Goal: Transaction & Acquisition: Purchase product/service

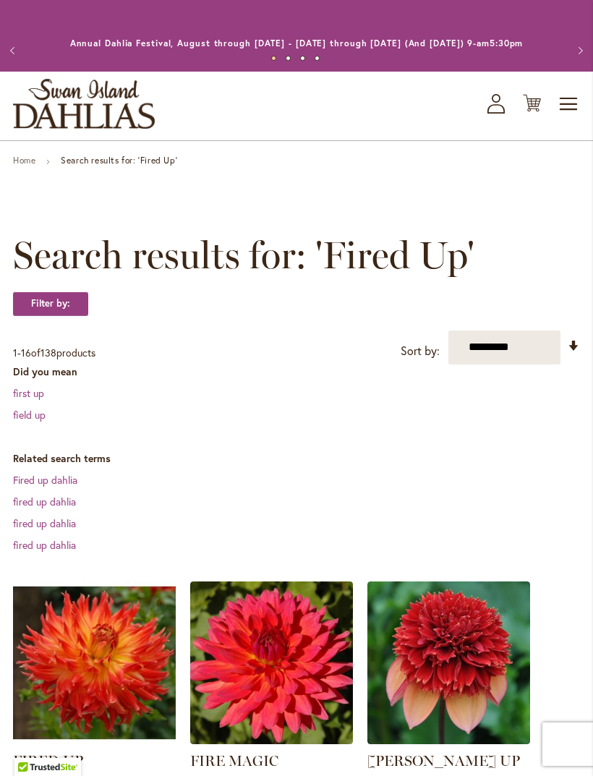
click at [536, 112] on icon at bounding box center [532, 103] width 18 height 17
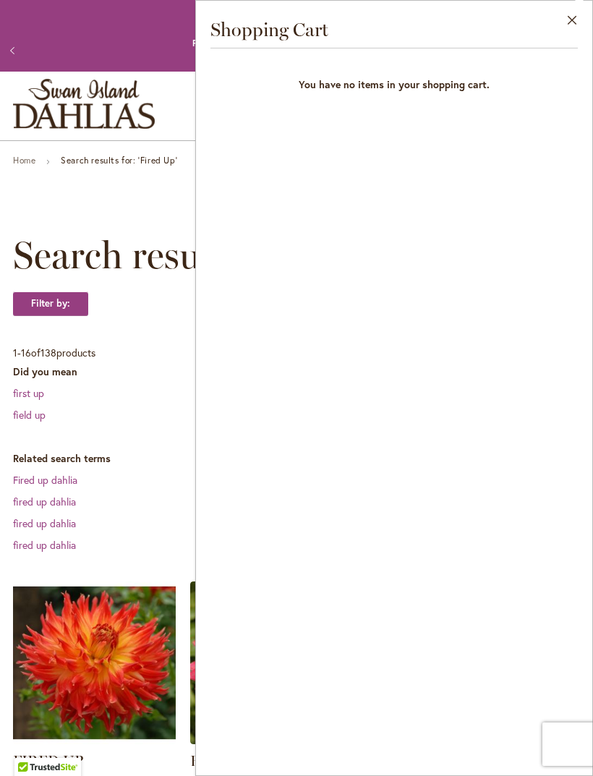
click at [570, 25] on button "Close" at bounding box center [572, 24] width 40 height 46
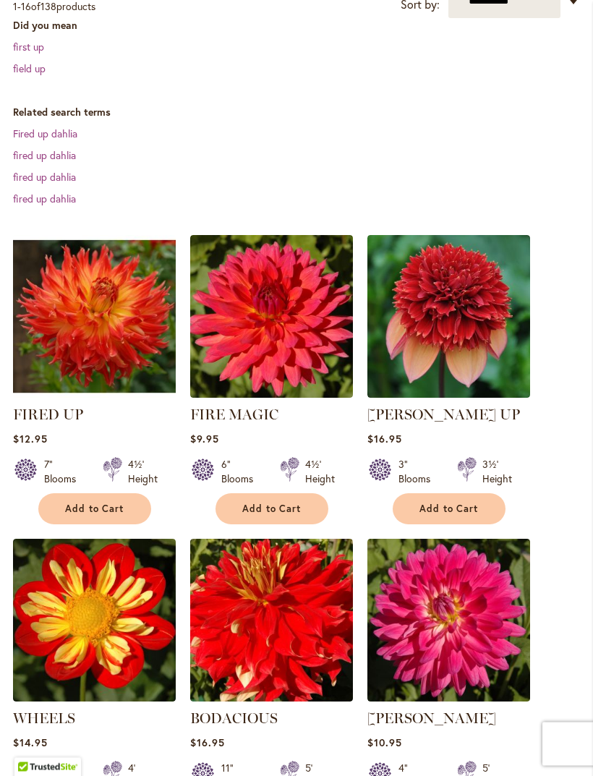
click at [67, 515] on span "Add to Cart" at bounding box center [94, 509] width 59 height 12
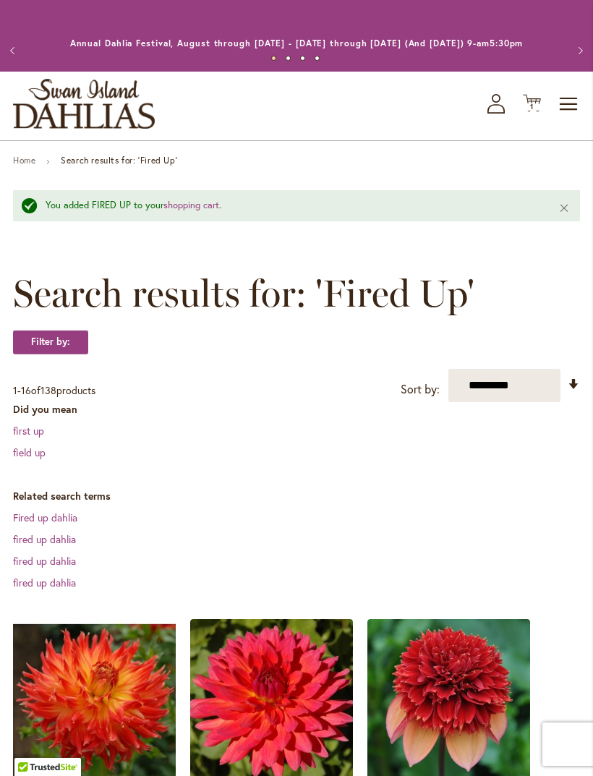
click at [569, 115] on span "Toggle Nav" at bounding box center [569, 104] width 22 height 29
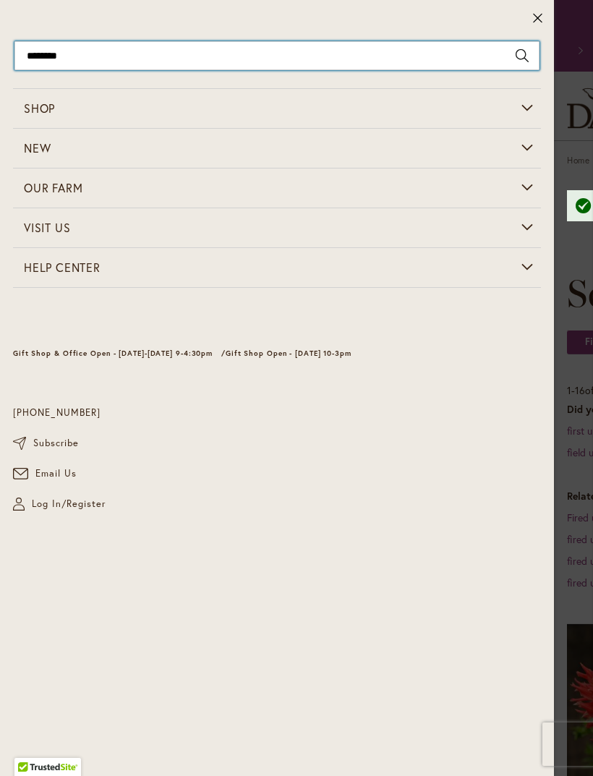
click at [95, 64] on input "********" at bounding box center [276, 55] width 525 height 29
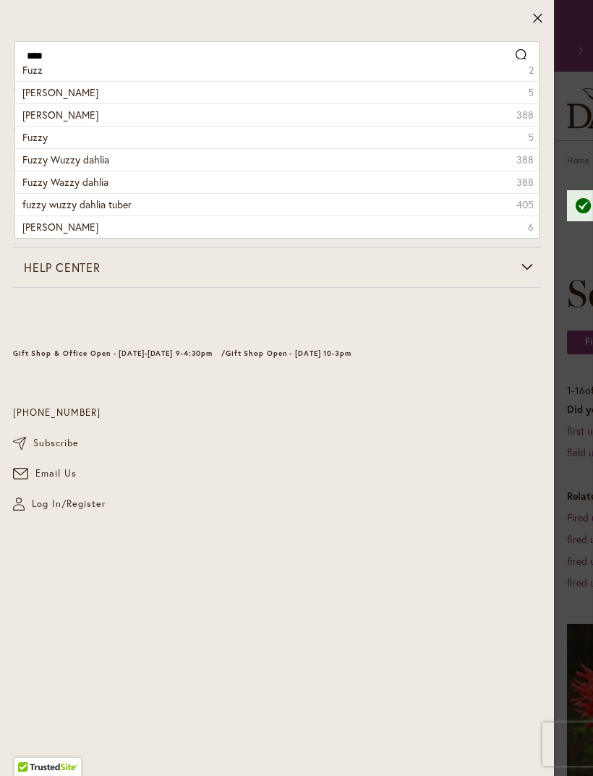
click at [110, 118] on li "fuzzy wuzzy dahlia 388" at bounding box center [276, 114] width 523 height 22
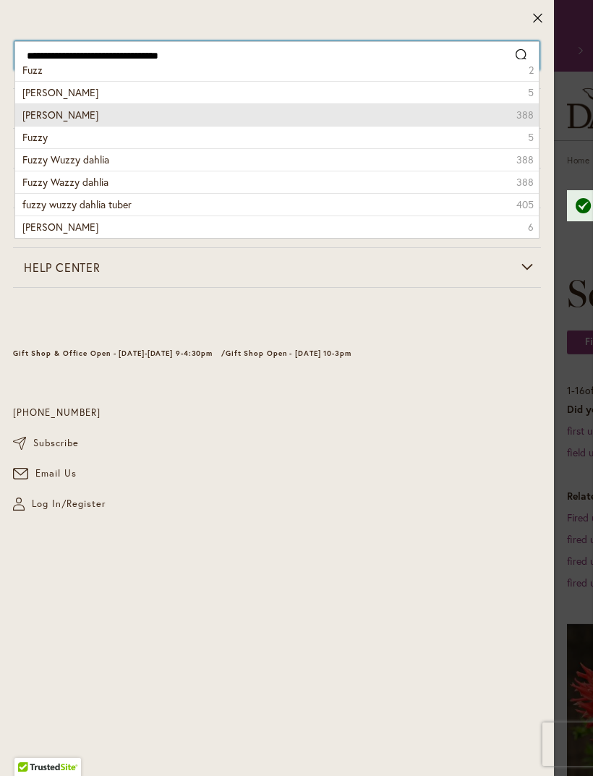
type input "**********"
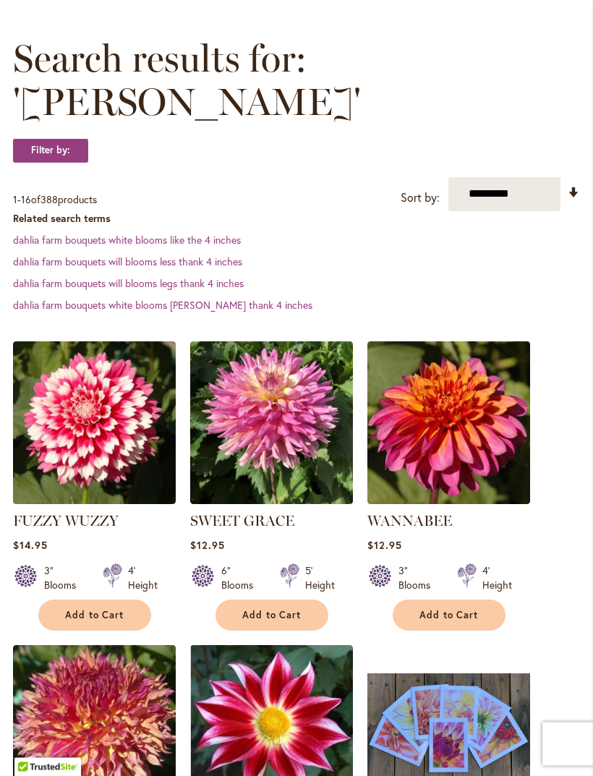
scroll to position [198, 0]
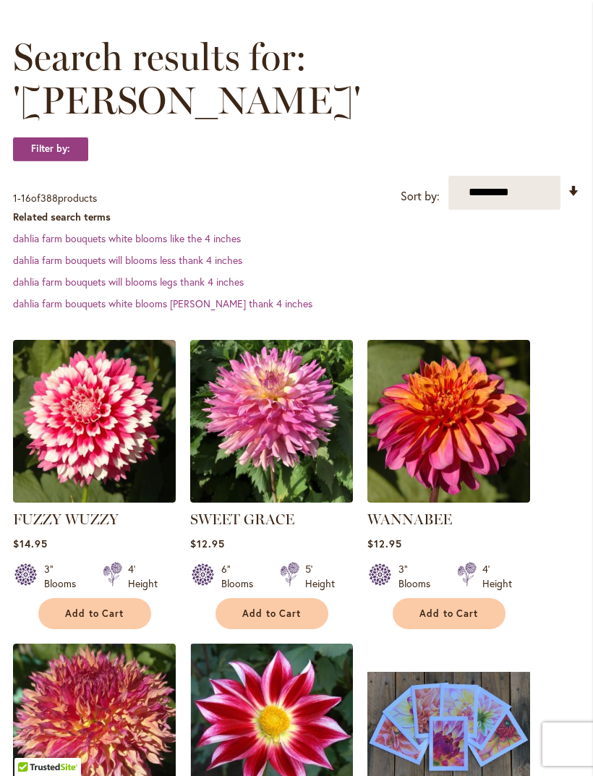
click at [59, 628] on button "Add to Cart" at bounding box center [94, 613] width 113 height 31
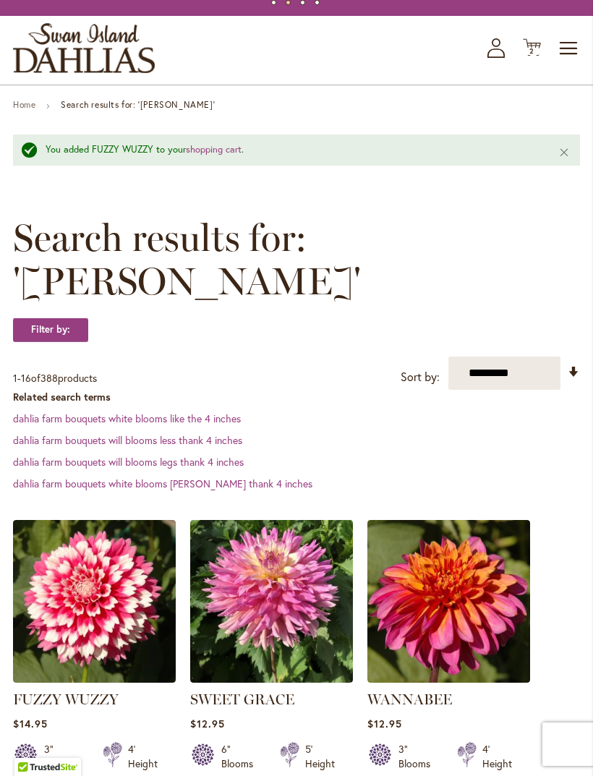
scroll to position [0, 0]
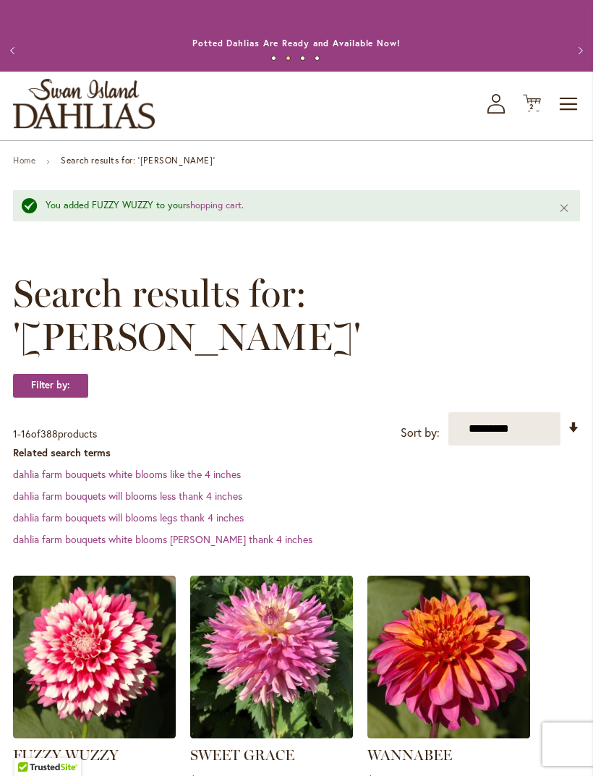
click at [568, 114] on span "Toggle Nav" at bounding box center [569, 104] width 22 height 29
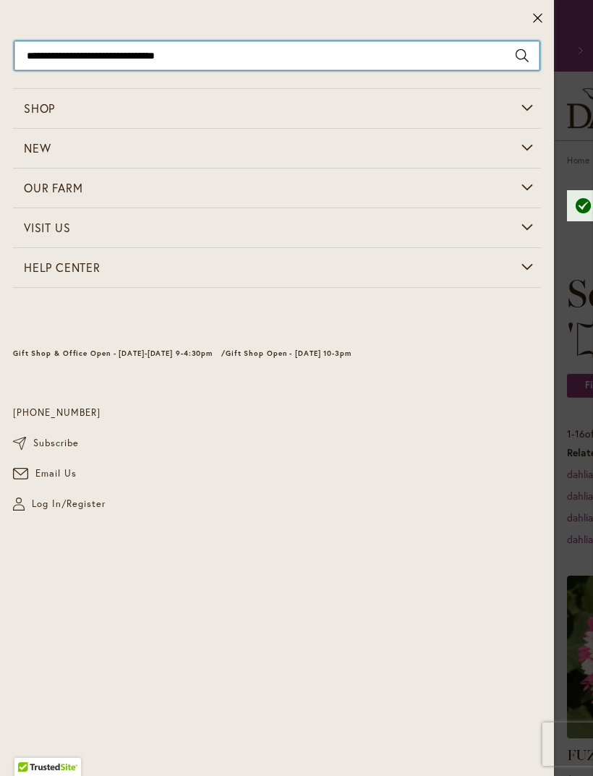
click at [102, 67] on input "**********" at bounding box center [276, 55] width 525 height 29
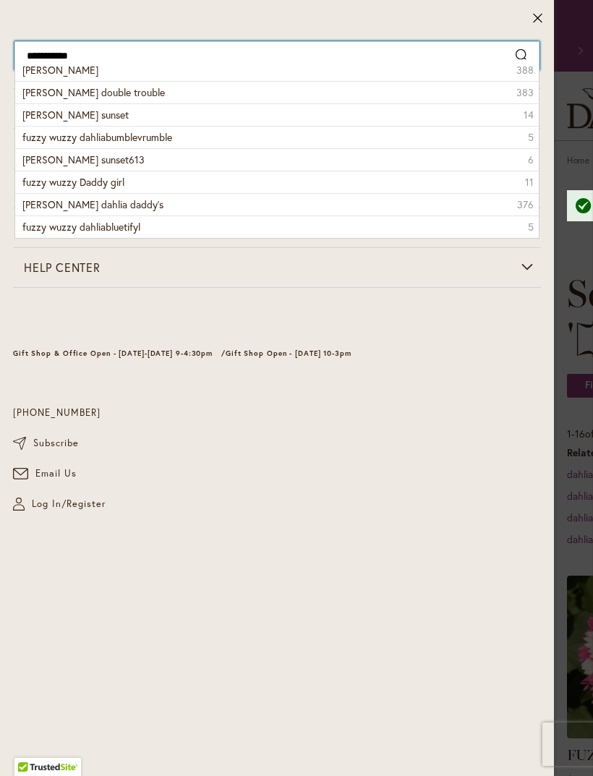
type input "**********"
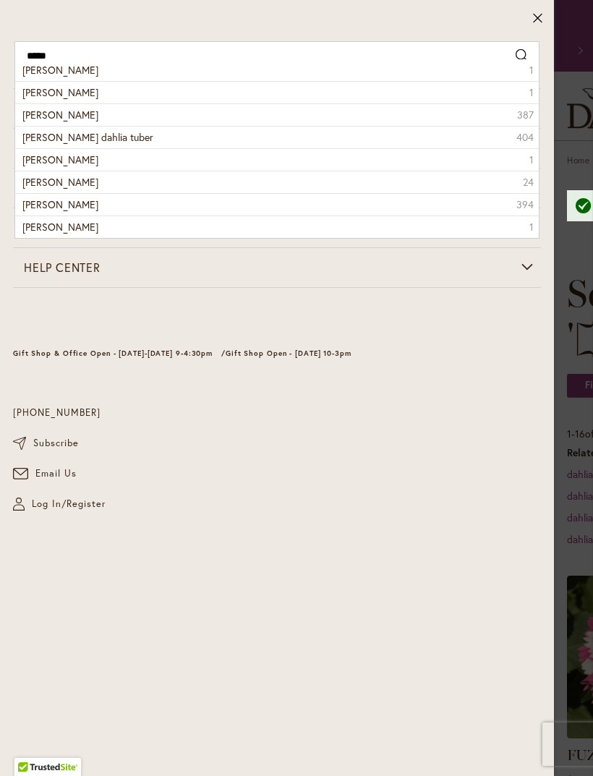
click at [110, 98] on li "Helen Richmond 1" at bounding box center [276, 92] width 523 height 22
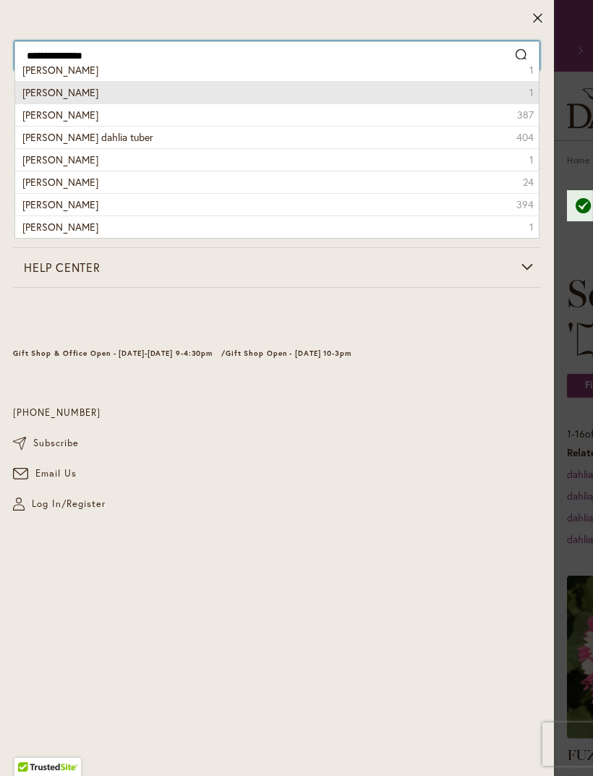
type input "**********"
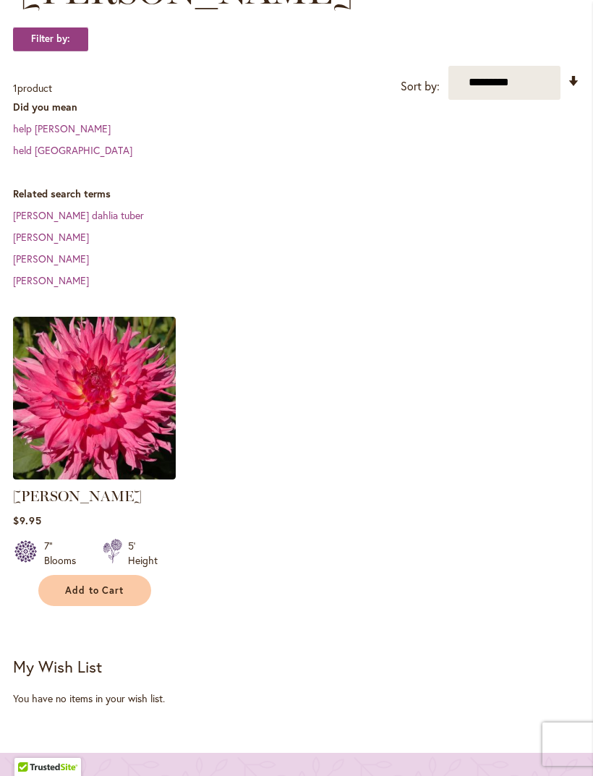
scroll to position [309, 0]
click at [62, 605] on button "Add to Cart" at bounding box center [94, 589] width 113 height 31
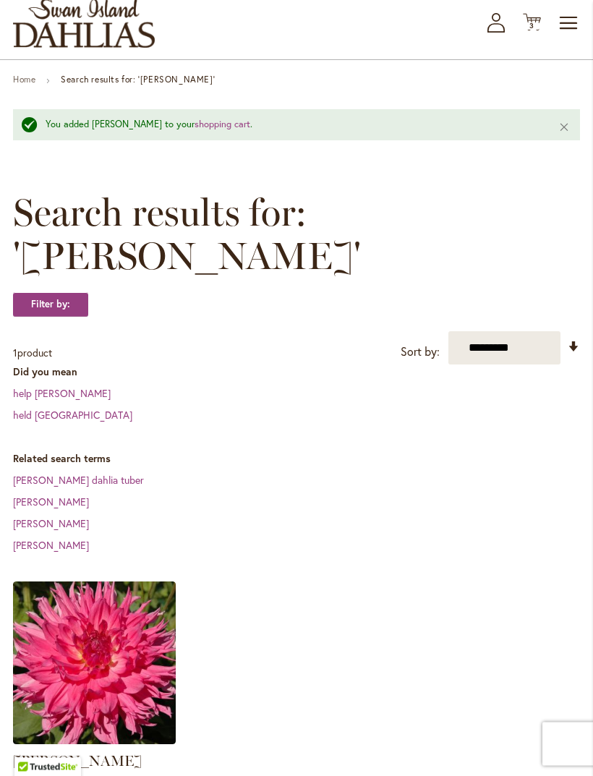
scroll to position [0, 0]
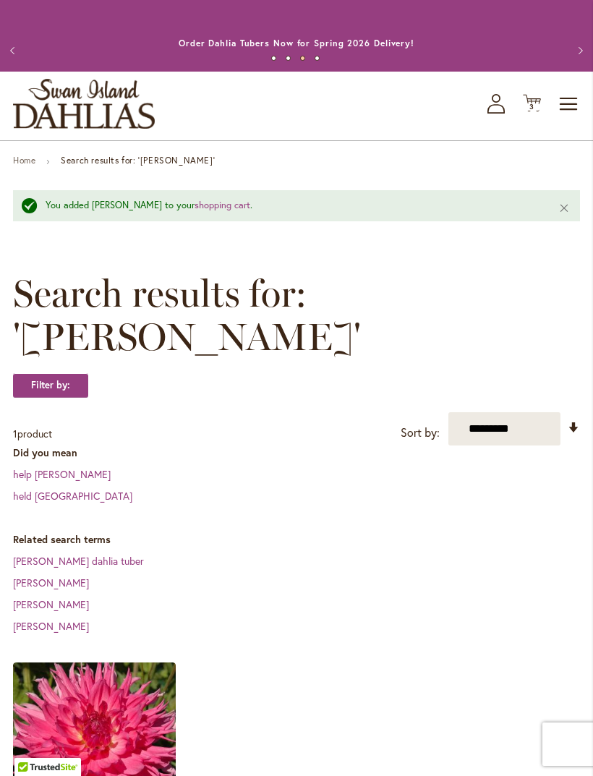
click at [565, 119] on span "Toggle Nav" at bounding box center [569, 104] width 22 height 29
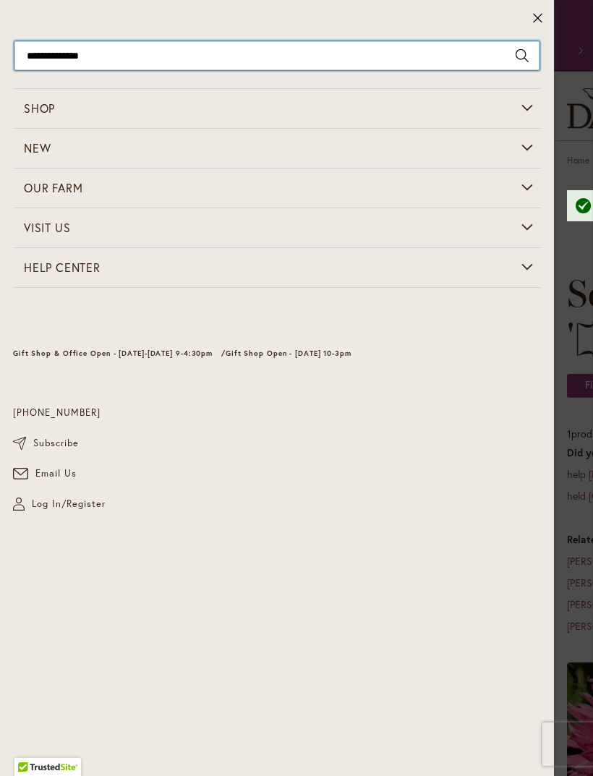
click at [481, 60] on input "**********" at bounding box center [276, 55] width 525 height 29
type input "*"
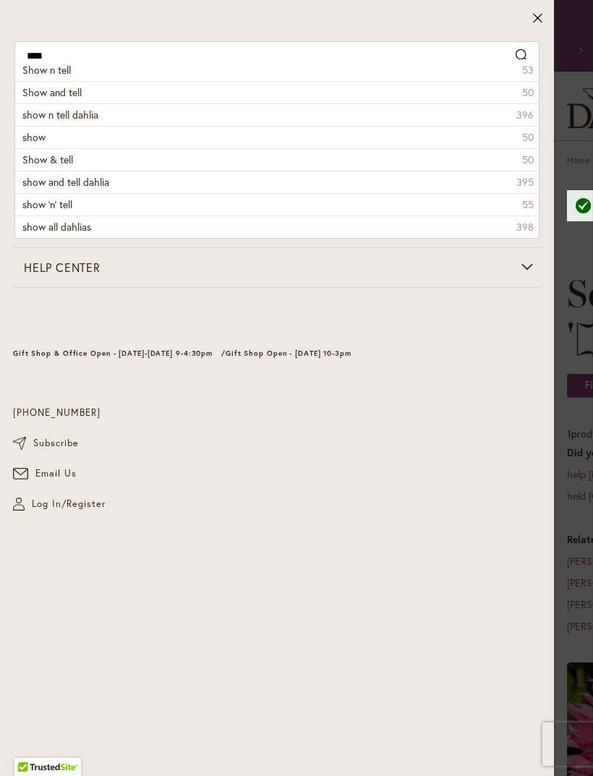
click at [29, 122] on li "show n tell dahlia 396" at bounding box center [276, 114] width 523 height 22
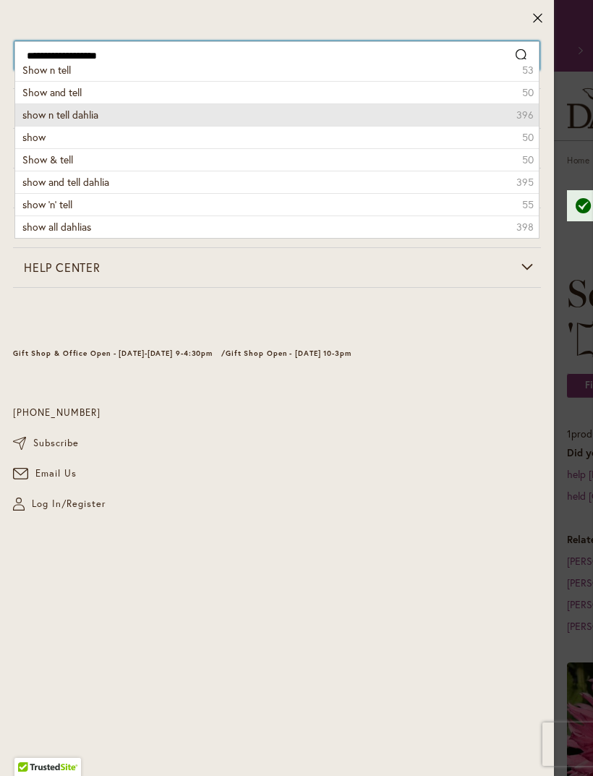
type input "**********"
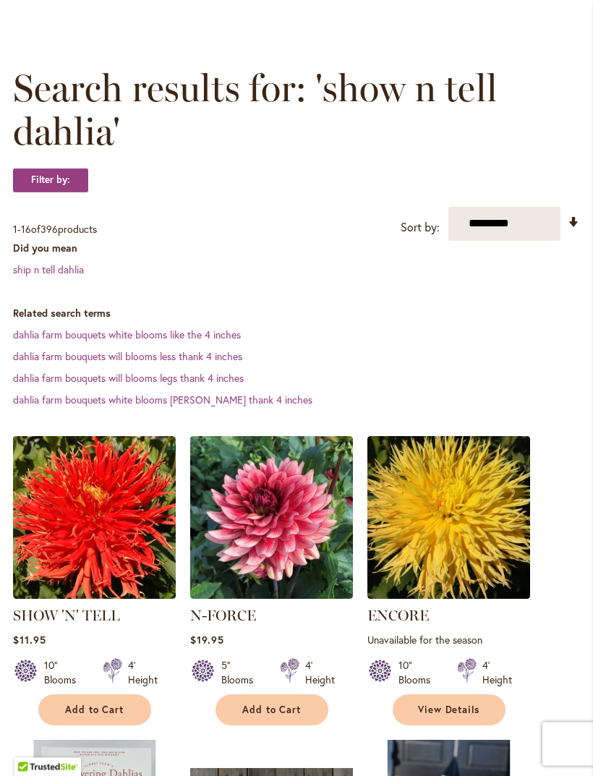
scroll to position [172, 0]
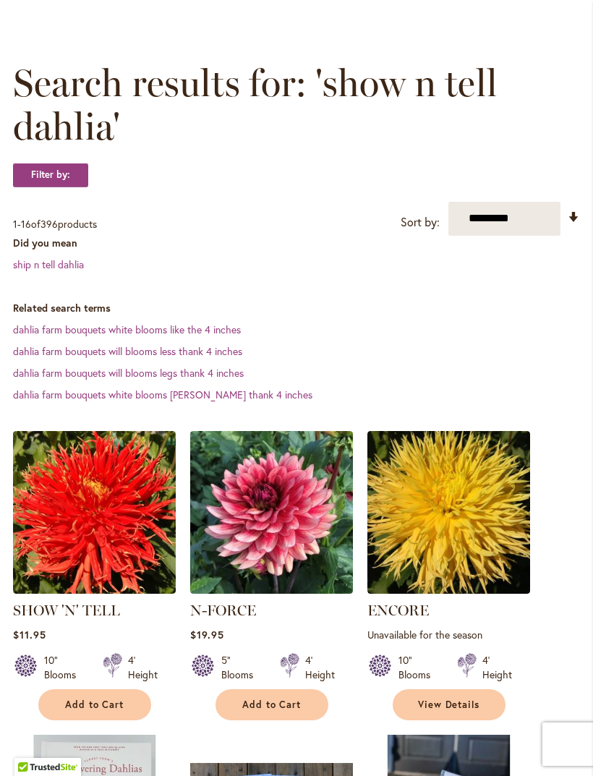
click at [61, 720] on button "Add to Cart" at bounding box center [94, 704] width 113 height 31
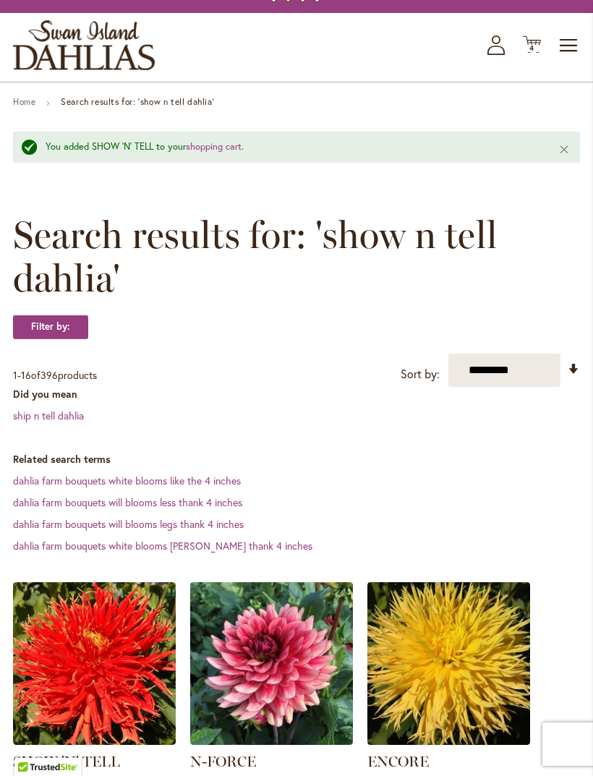
scroll to position [0, 0]
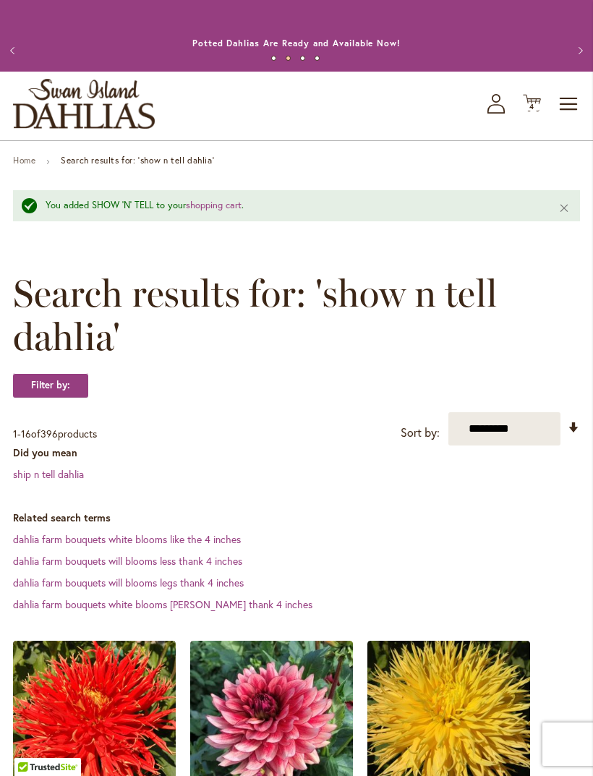
click at [534, 111] on span "4" at bounding box center [531, 106] width 5 height 9
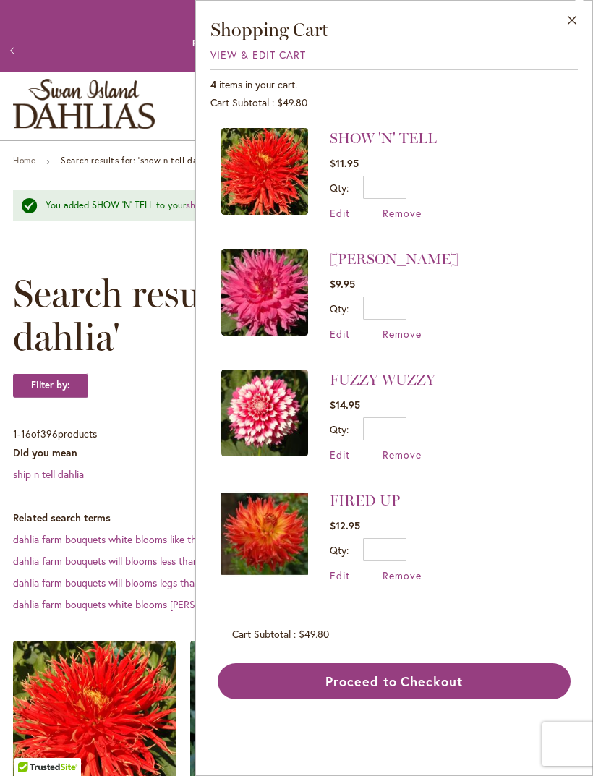
click at [497, 675] on button "Proceed to Checkout" at bounding box center [394, 681] width 353 height 36
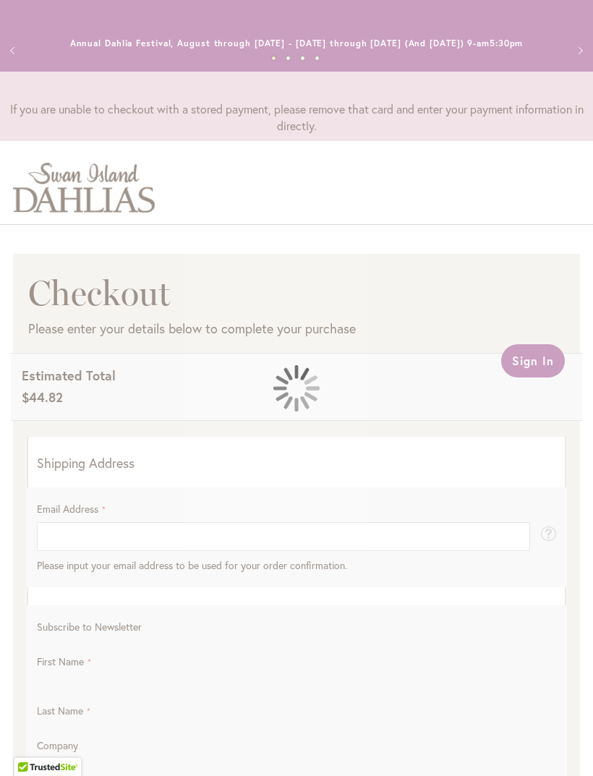
select select "**"
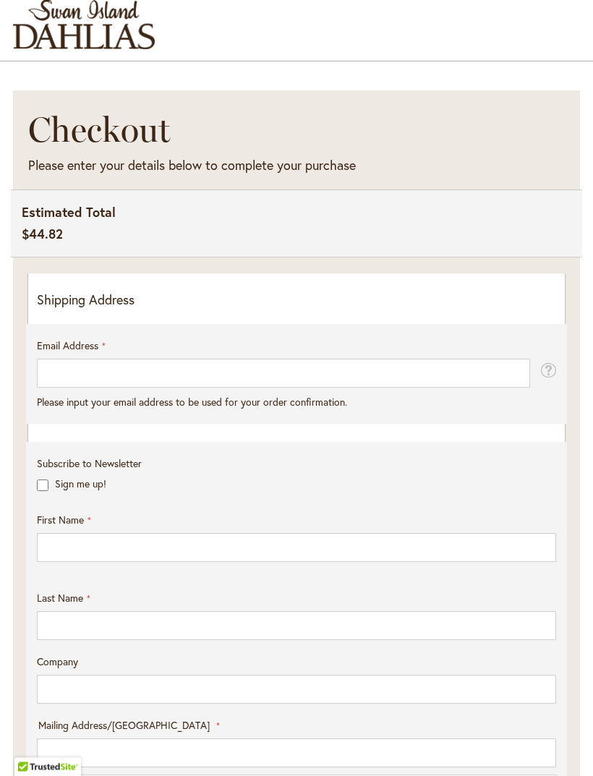
scroll to position [163, 0]
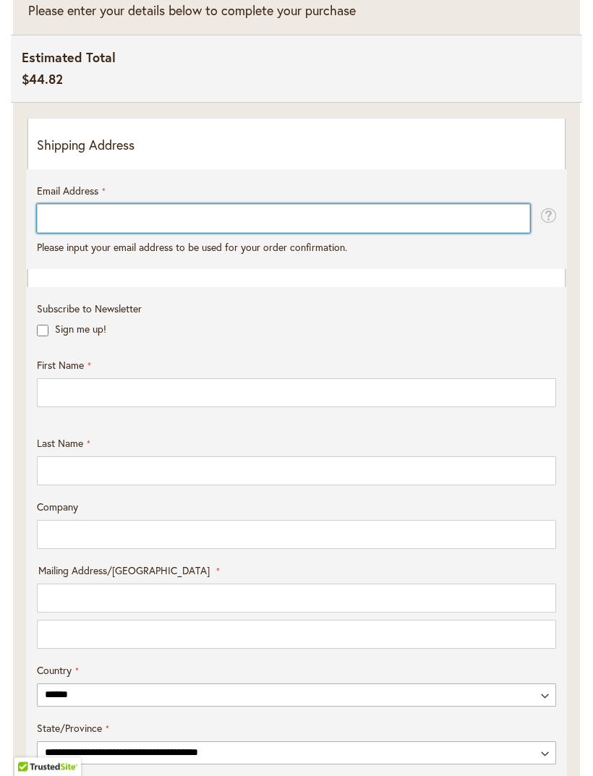
click at [50, 231] on input "Email Address" at bounding box center [283, 219] width 493 height 29
type input "**********"
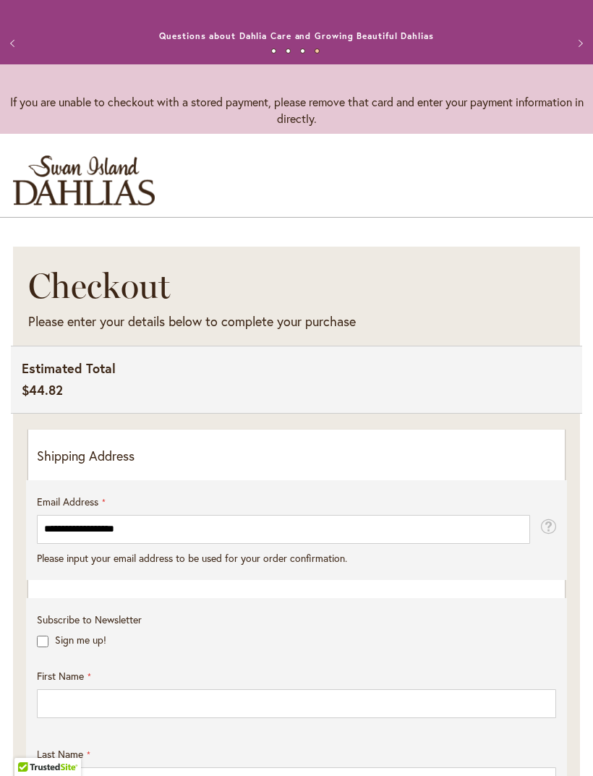
scroll to position [0, 0]
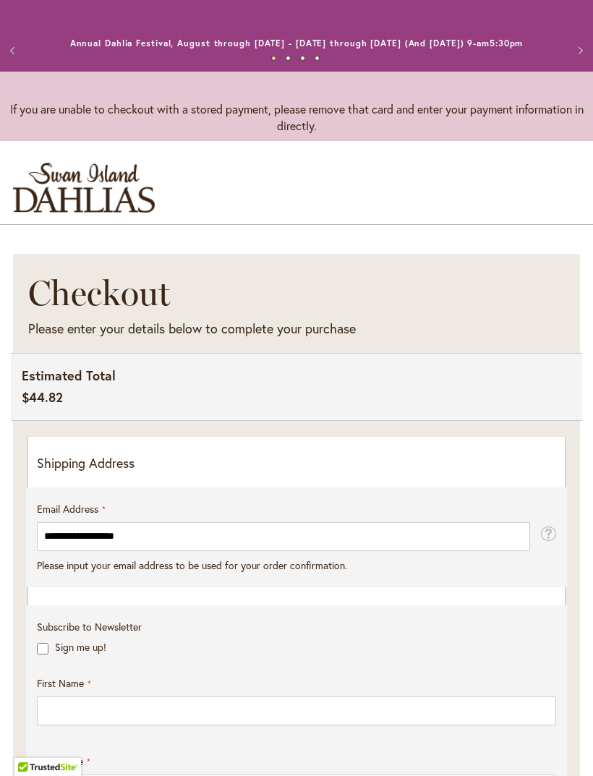
click at [22, 58] on button "Previous" at bounding box center [14, 50] width 29 height 29
click at [17, 58] on button "Previous" at bounding box center [14, 50] width 29 height 29
click at [56, 196] on img "store logo" at bounding box center [84, 188] width 142 height 50
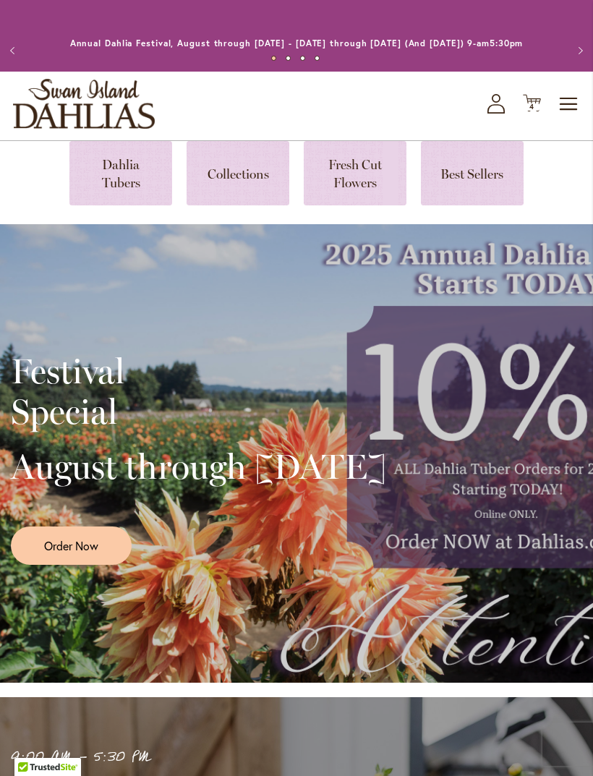
click at [497, 114] on icon "My Account" at bounding box center [495, 104] width 17 height 20
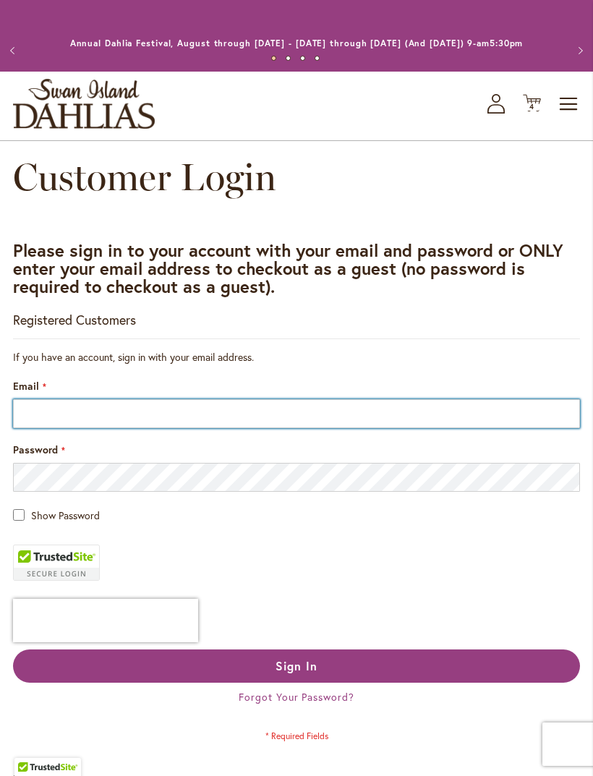
type input "**********"
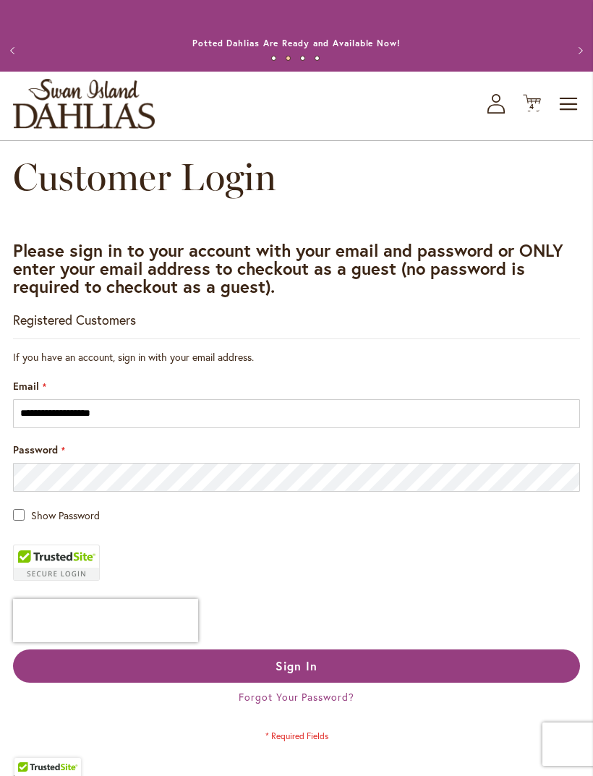
click at [451, 682] on button "Sign In" at bounding box center [296, 665] width 567 height 33
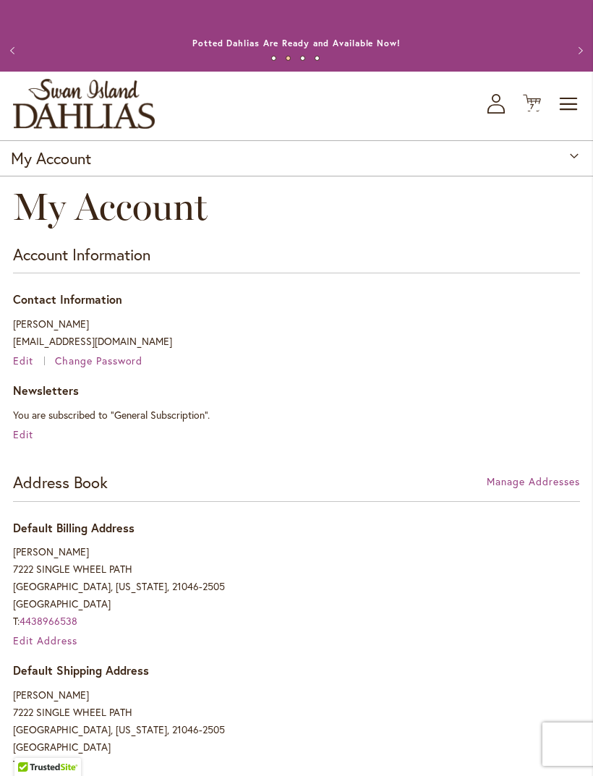
click at [537, 112] on icon "Cart .cls-1 { fill: #231f20; }" at bounding box center [532, 103] width 18 height 18
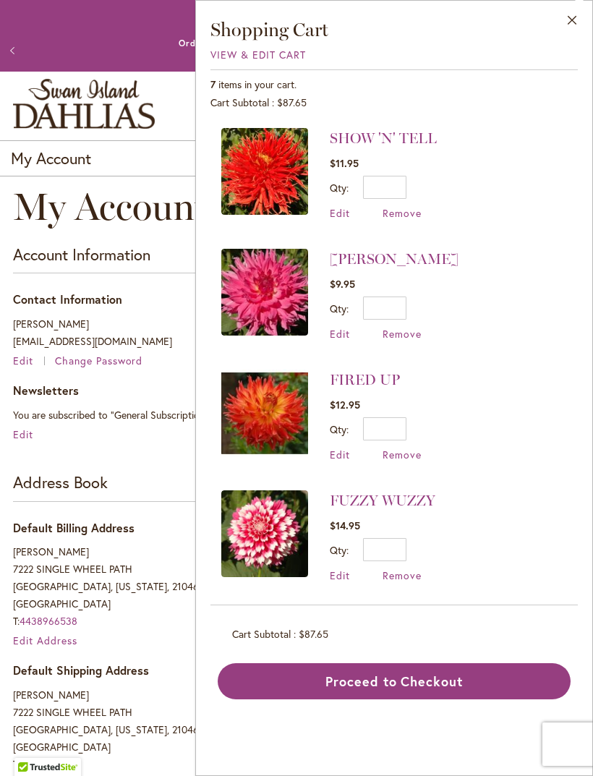
click at [418, 336] on span "Remove" at bounding box center [401, 334] width 39 height 14
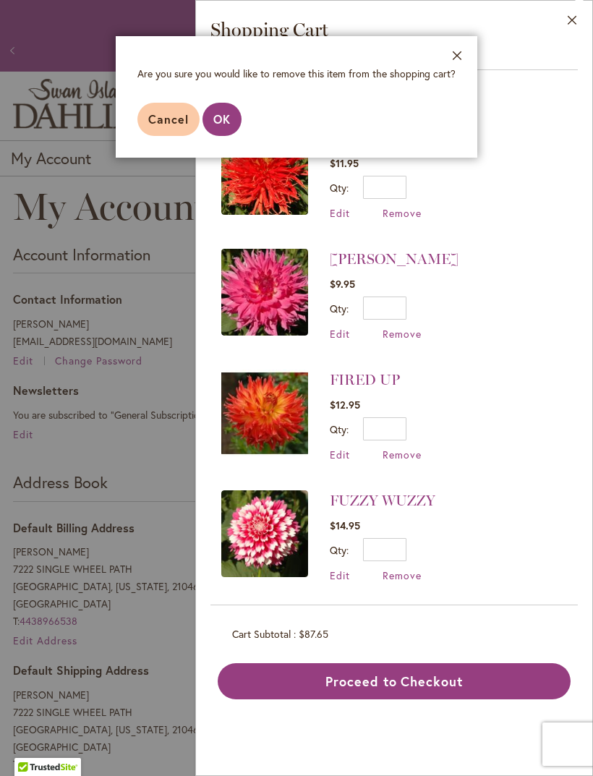
click at [228, 121] on span "OK" at bounding box center [221, 118] width 17 height 15
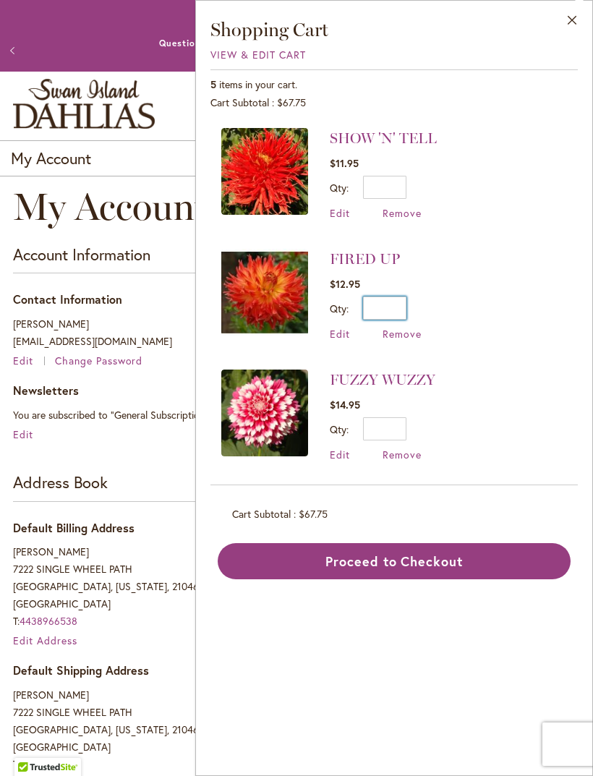
click at [406, 312] on input "*" at bounding box center [384, 307] width 43 height 23
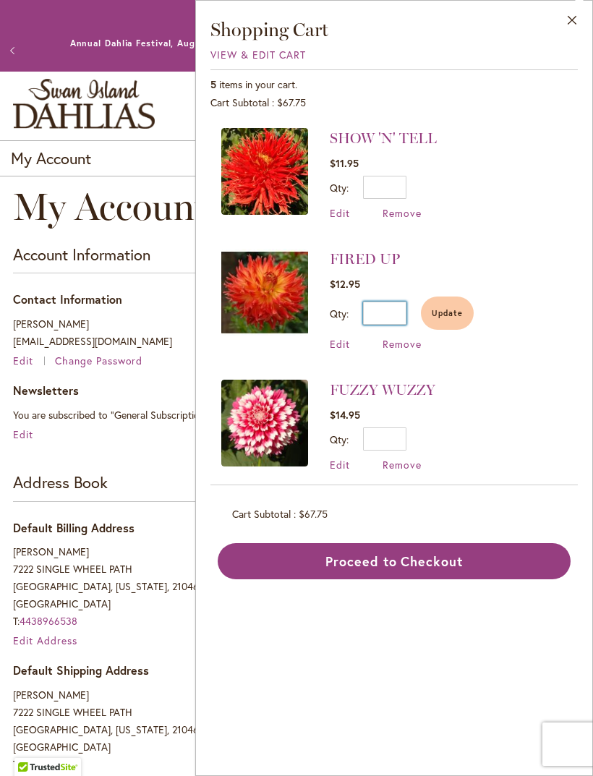
type input "*"
click at [404, 434] on input "*" at bounding box center [384, 438] width 43 height 23
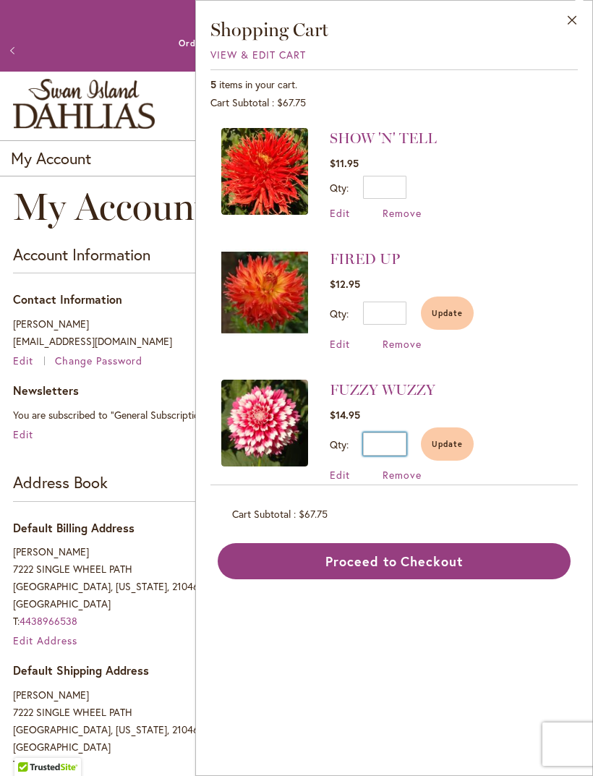
type input "*"
click at [567, 18] on button "Close" at bounding box center [572, 24] width 40 height 46
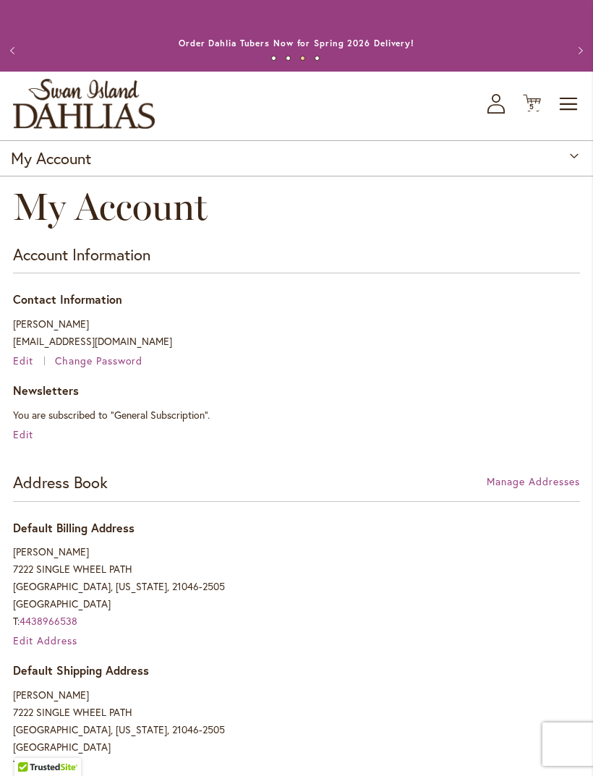
click at [535, 111] on span "5 5 items" at bounding box center [532, 106] width 14 height 7
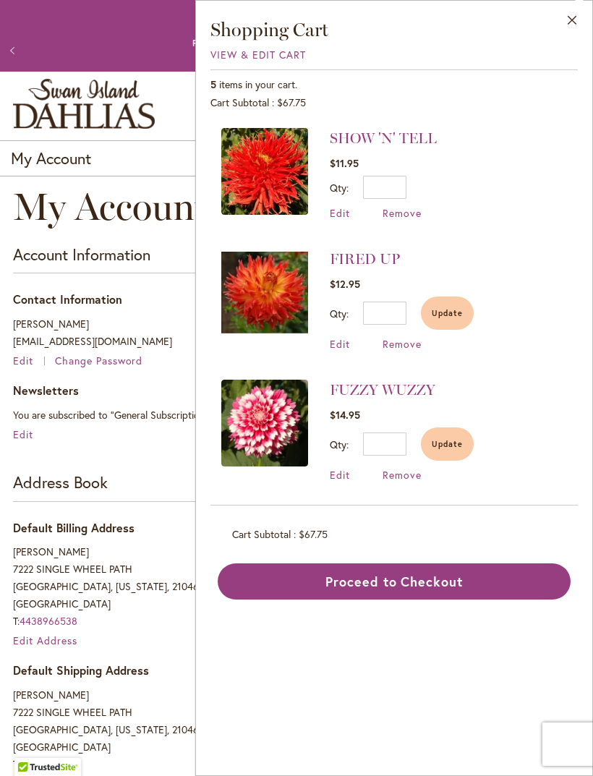
click at [453, 445] on span "Update" at bounding box center [447, 444] width 31 height 10
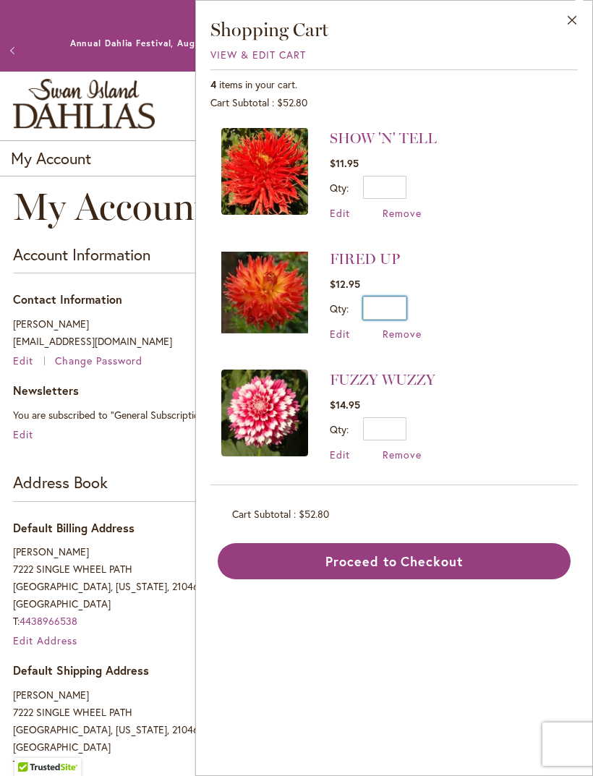
click at [406, 312] on input "*" at bounding box center [384, 307] width 43 height 23
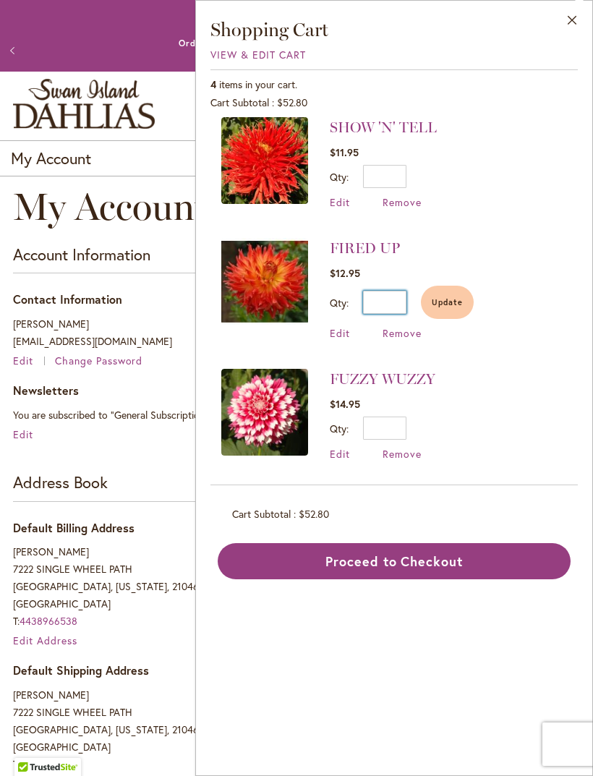
scroll to position [10, 0]
type input "*"
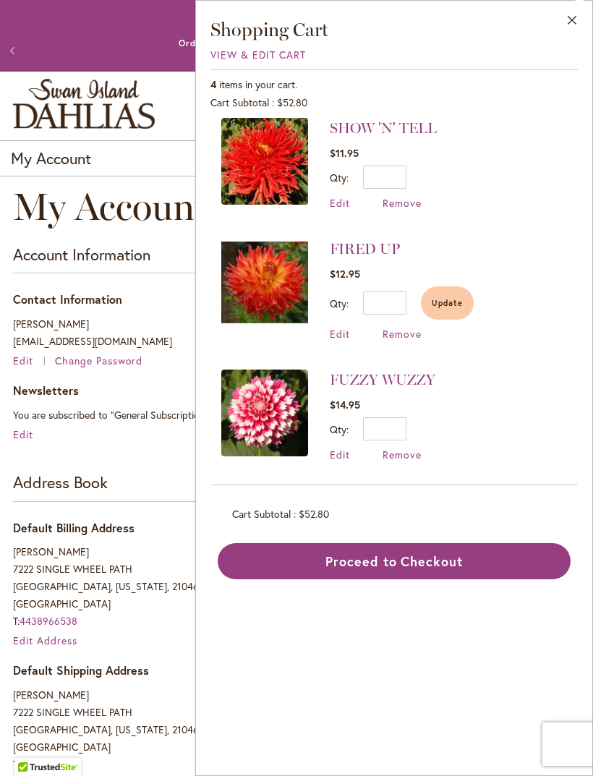
click at [455, 302] on span "Update" at bounding box center [447, 303] width 31 height 10
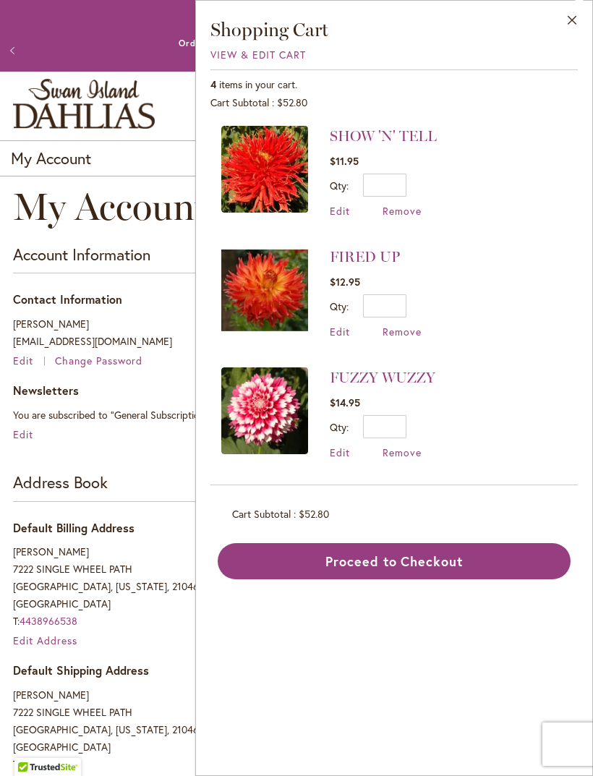
scroll to position [0, 0]
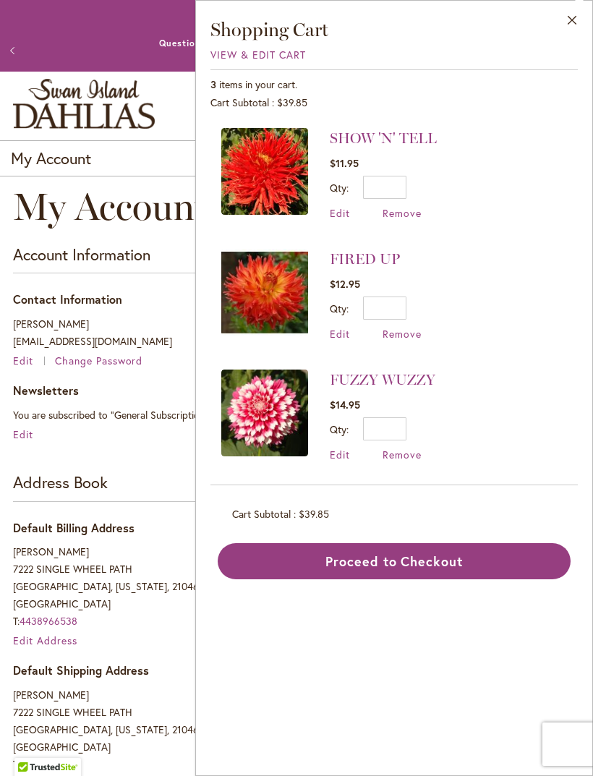
click at [576, 20] on button "Close" at bounding box center [572, 24] width 40 height 46
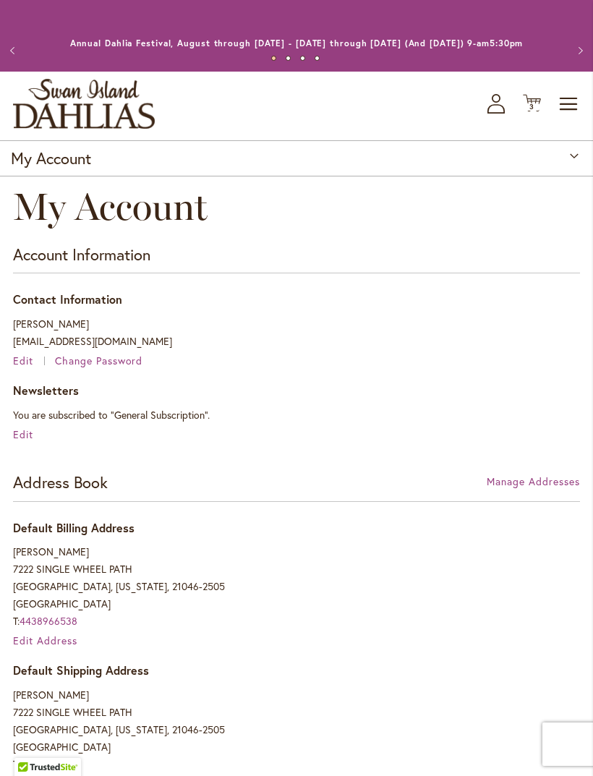
click at [567, 118] on span "Toggle Nav" at bounding box center [569, 104] width 22 height 29
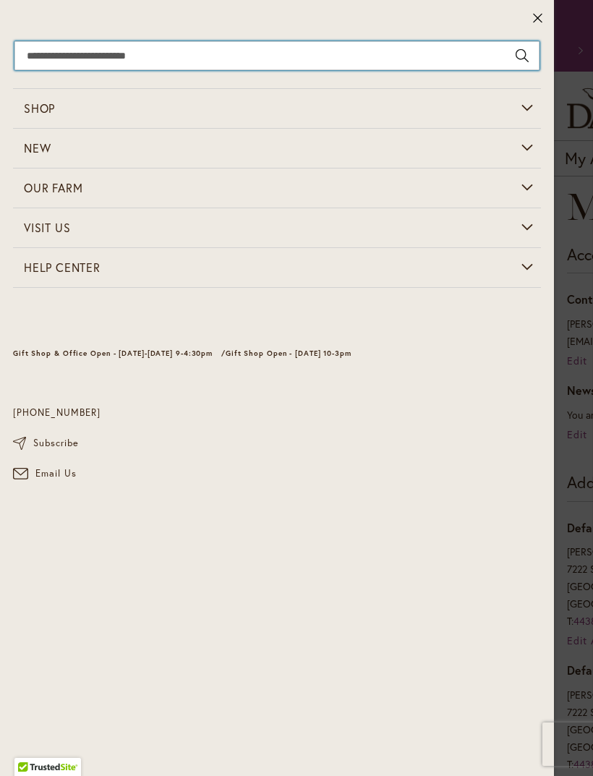
click at [40, 54] on input "Search" at bounding box center [276, 55] width 525 height 29
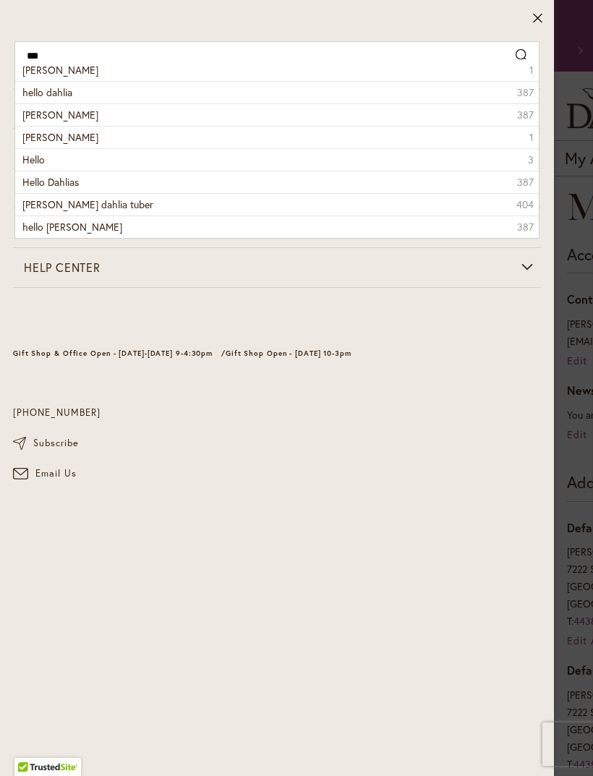
click at [24, 120] on span "Helen Richmond Dahlia" at bounding box center [60, 115] width 76 height 14
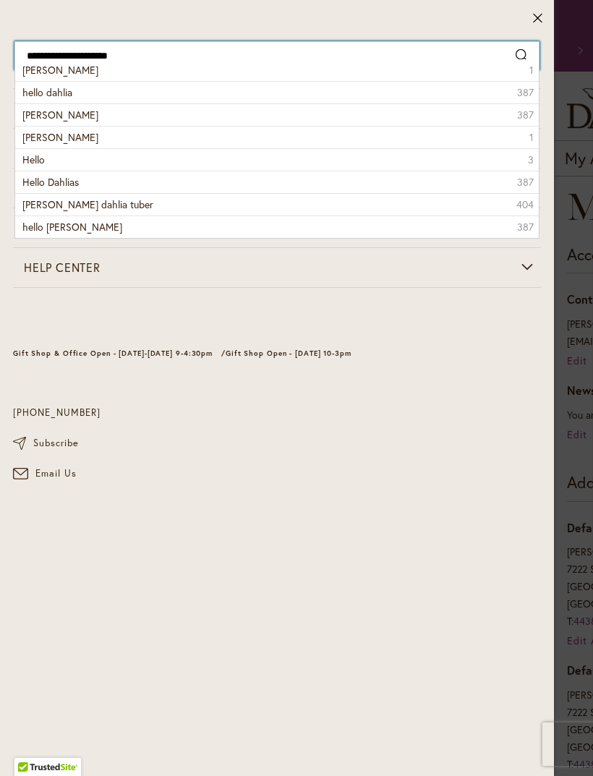
type input "**********"
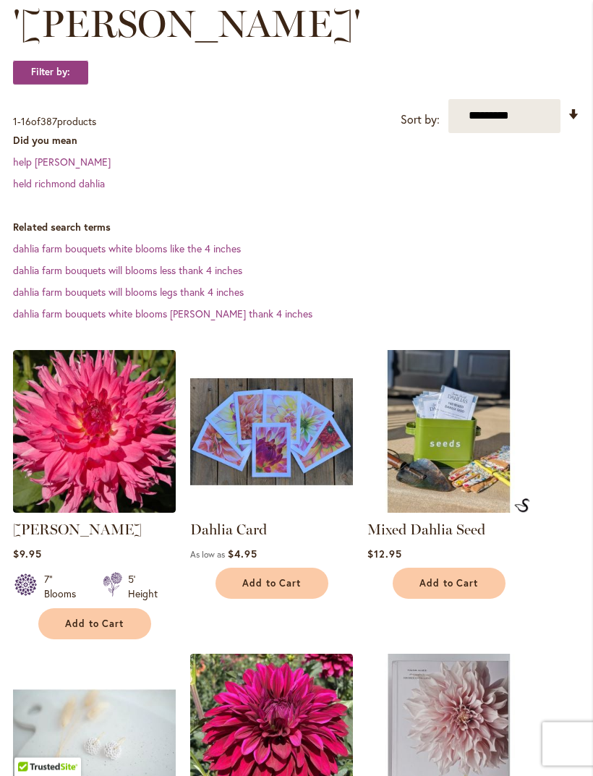
scroll to position [275, 0]
click at [63, 635] on button "Add to Cart" at bounding box center [94, 623] width 113 height 31
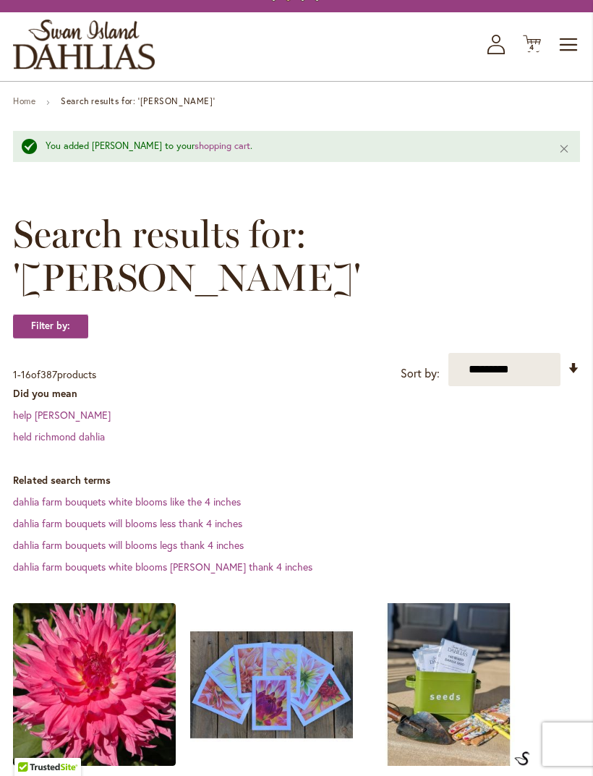
scroll to position [0, 0]
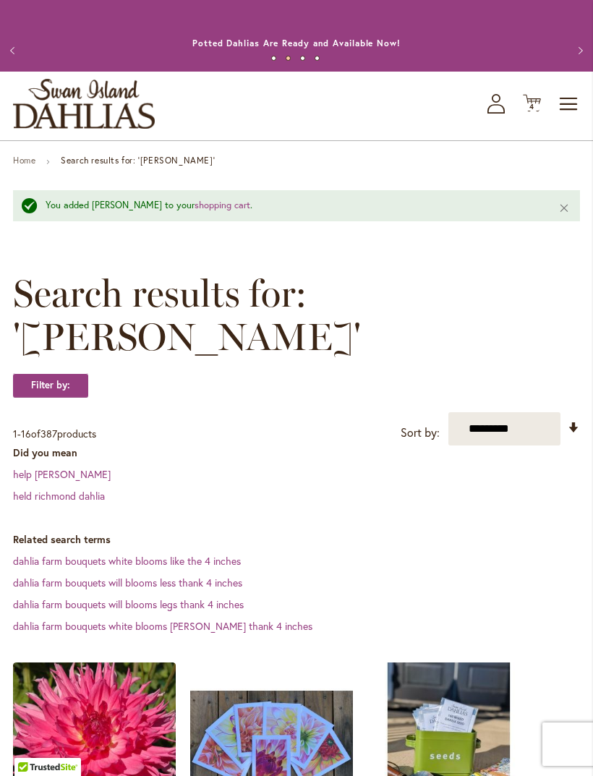
click at [538, 111] on span "4 4 items" at bounding box center [532, 106] width 14 height 7
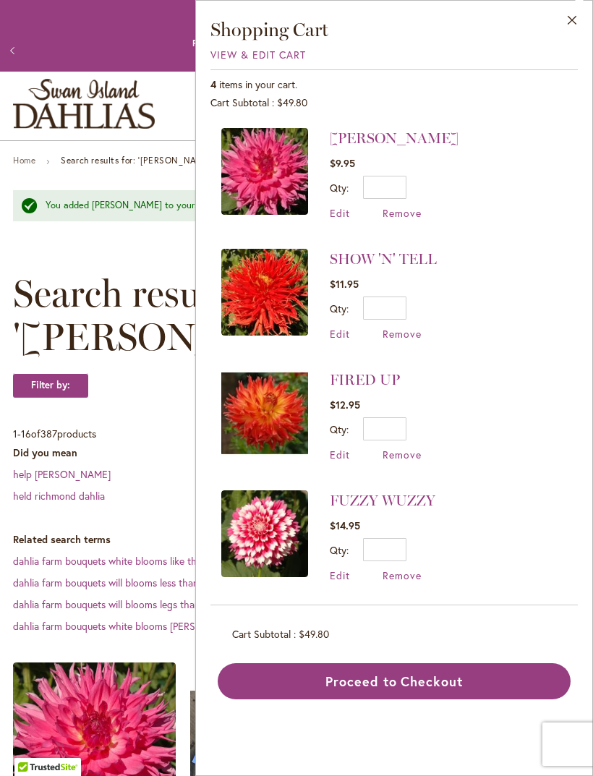
click at [494, 678] on button "Proceed to Checkout" at bounding box center [394, 681] width 353 height 36
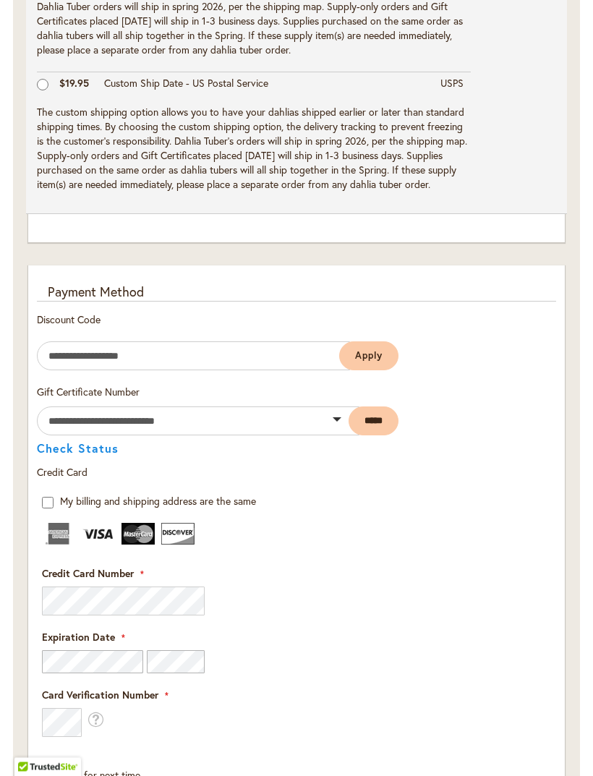
scroll to position [951, 0]
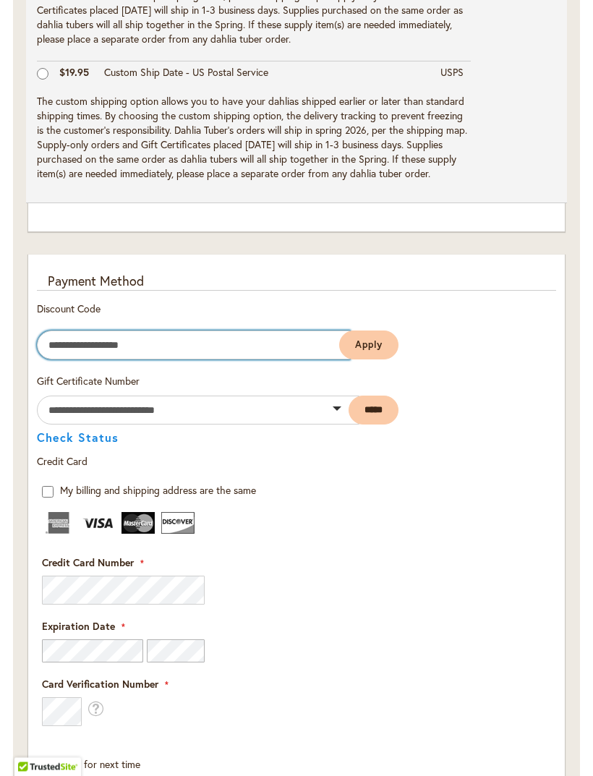
click at [46, 353] on input "Enter discount code" at bounding box center [193, 345] width 313 height 29
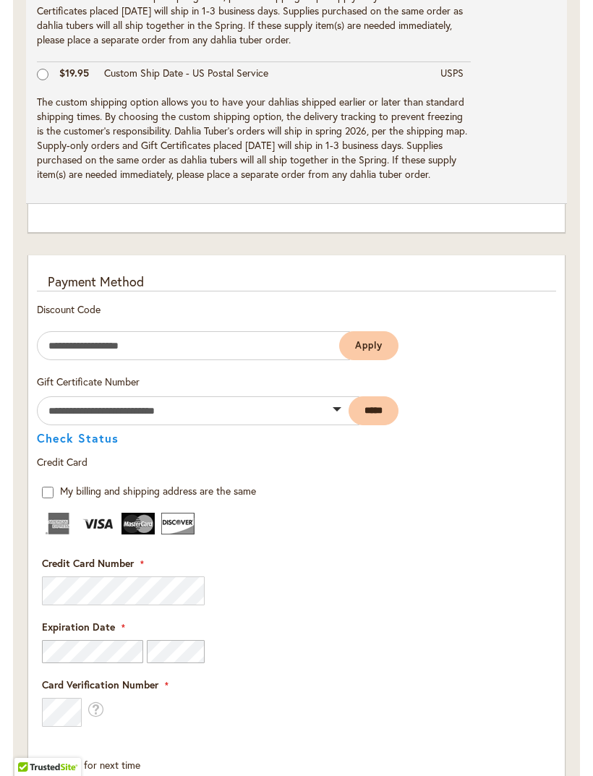
click at [517, 385] on fieldset "Payment Information Payment Method Discount Code Enter discount code Apply Gift…" at bounding box center [296, 626] width 519 height 707
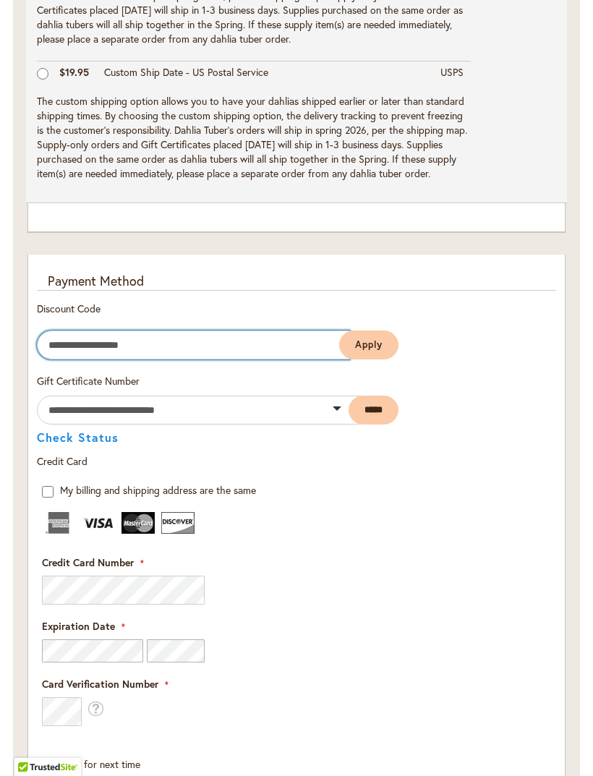
click at [59, 352] on input "Enter discount code" at bounding box center [193, 344] width 313 height 29
type input "**********"
click at [368, 355] on button "Apply" at bounding box center [368, 345] width 59 height 29
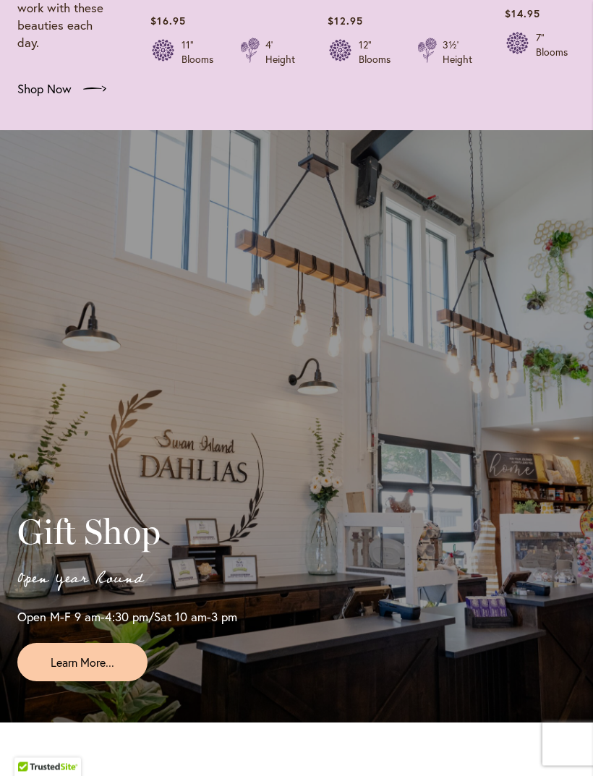
scroll to position [2446, 0]
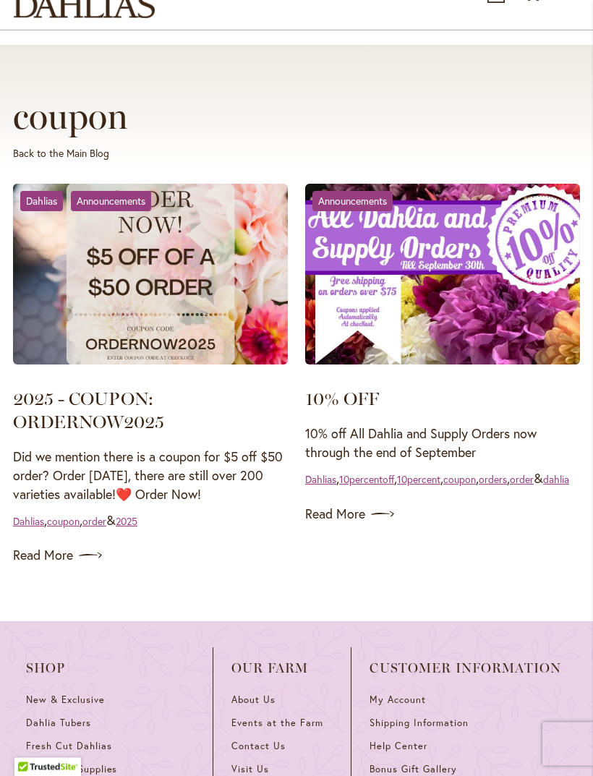
scroll to position [112, 0]
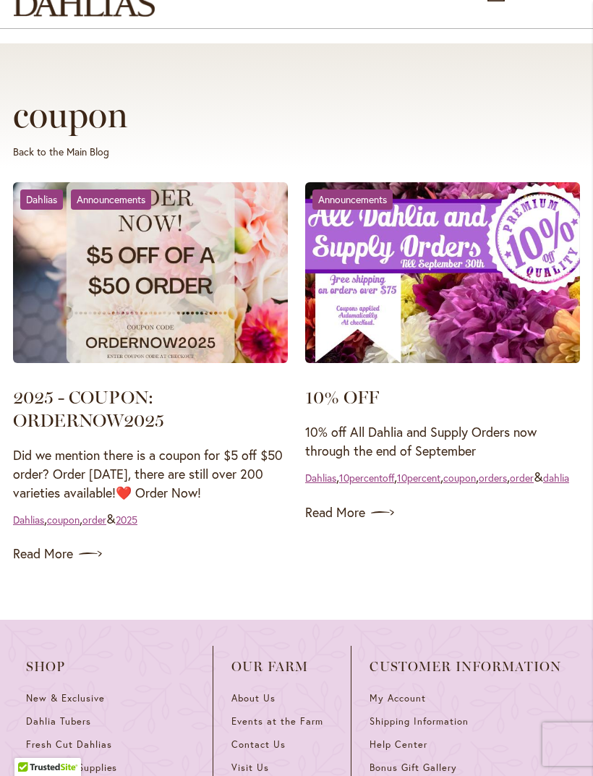
click at [359, 524] on link "Read More" at bounding box center [442, 512] width 275 height 23
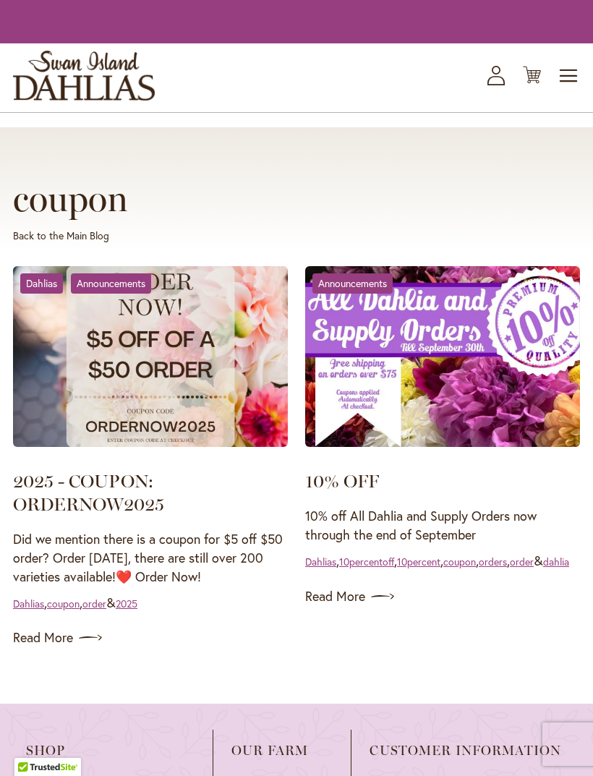
scroll to position [158, 0]
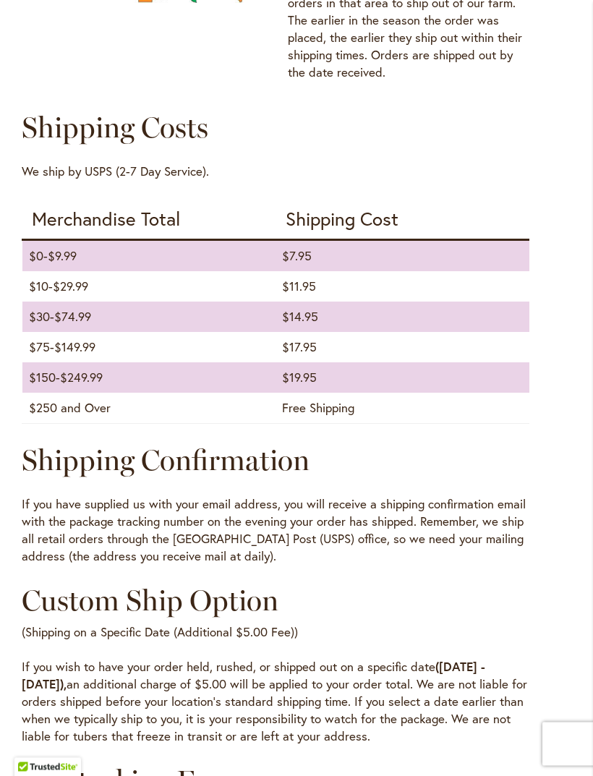
scroll to position [1747, 0]
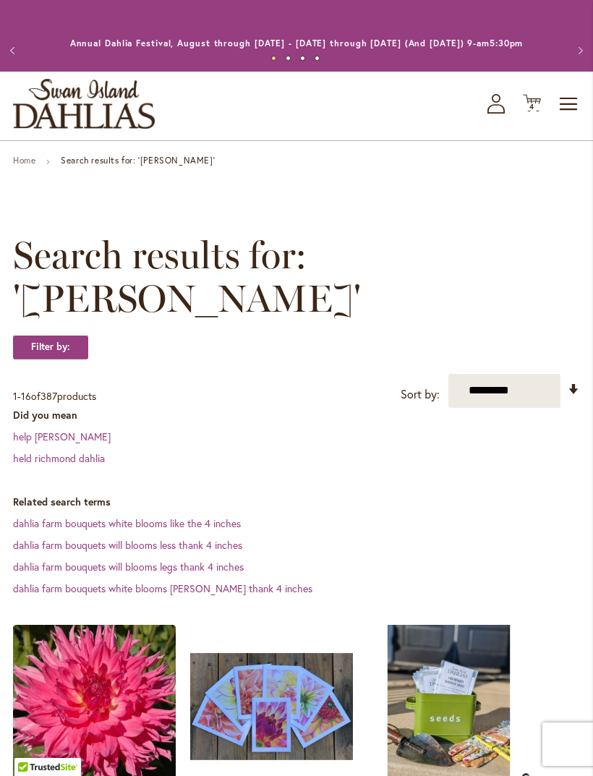
click at [536, 112] on icon "Cart .cls-1 { fill: #231f20; }" at bounding box center [532, 103] width 18 height 18
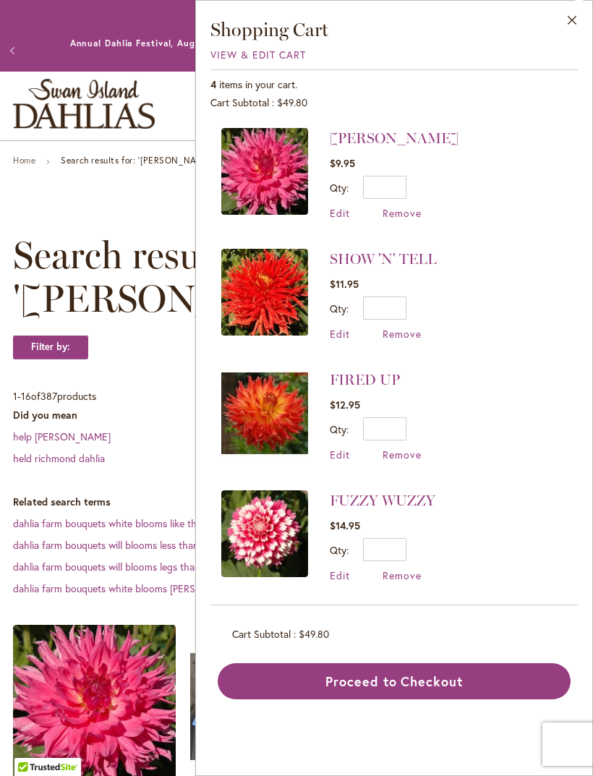
click at [489, 682] on button "Proceed to Checkout" at bounding box center [394, 681] width 353 height 36
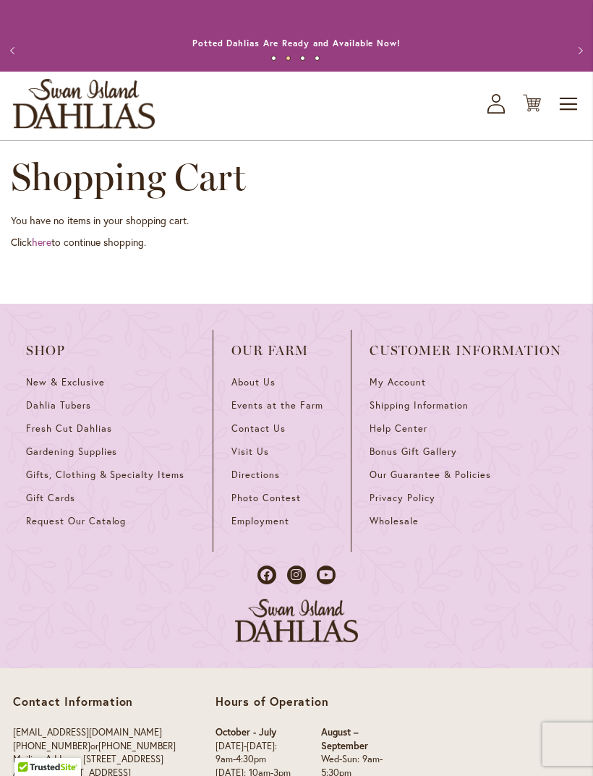
click at [570, 119] on span "Toggle Nav" at bounding box center [569, 104] width 22 height 29
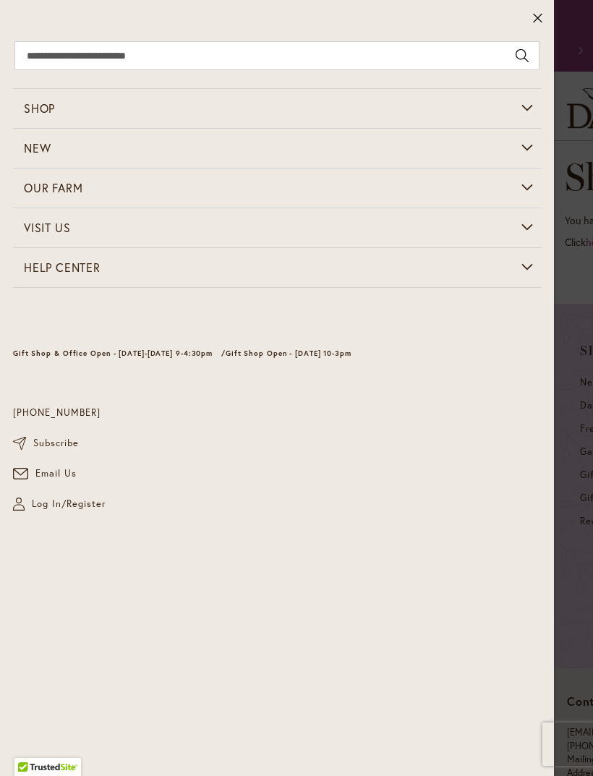
click at [543, 18] on button at bounding box center [537, 19] width 33 height 38
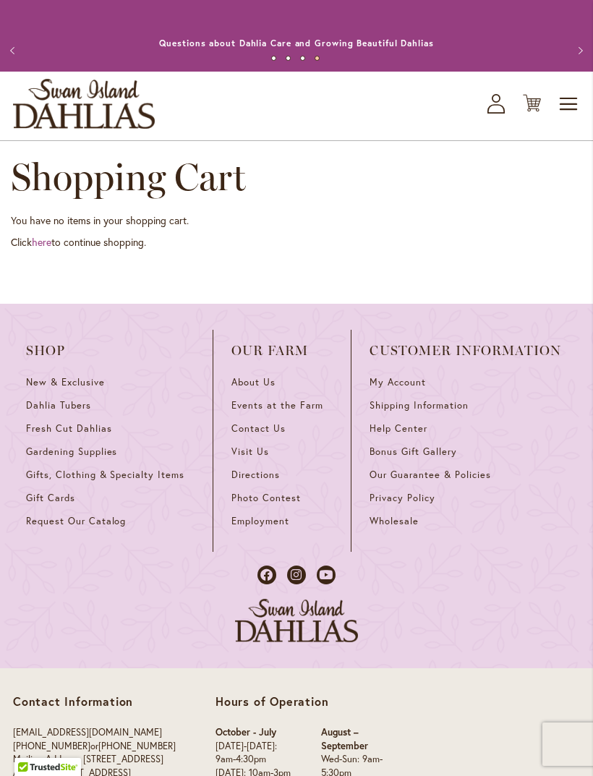
click at [496, 114] on icon at bounding box center [495, 108] width 17 height 9
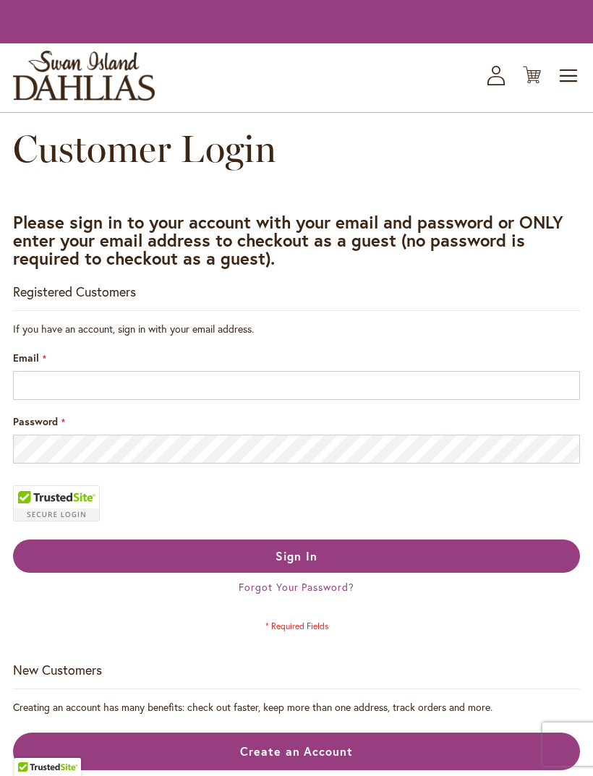
click at [495, 112] on div "Toggle Nav Shop Dahlia Tubers Collections Fresh Cut Dahlias Gardening Supplies …" at bounding box center [296, 77] width 593 height 69
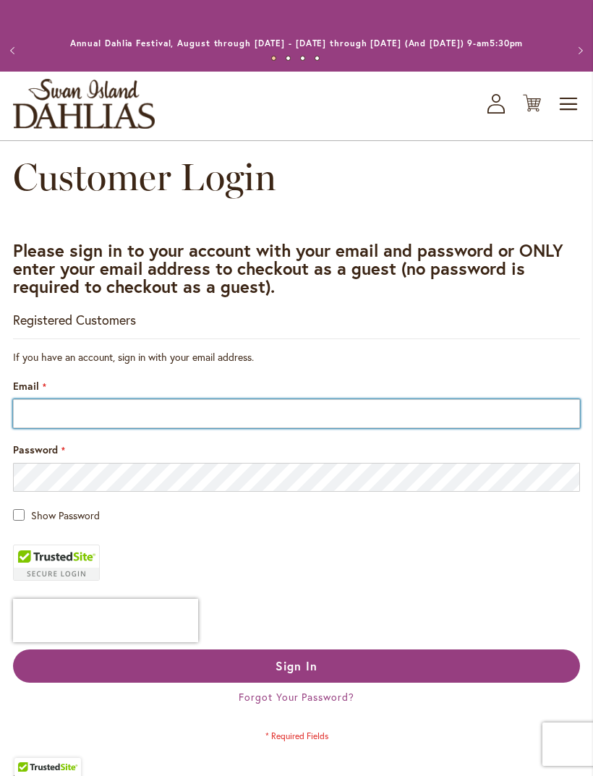
type input "**********"
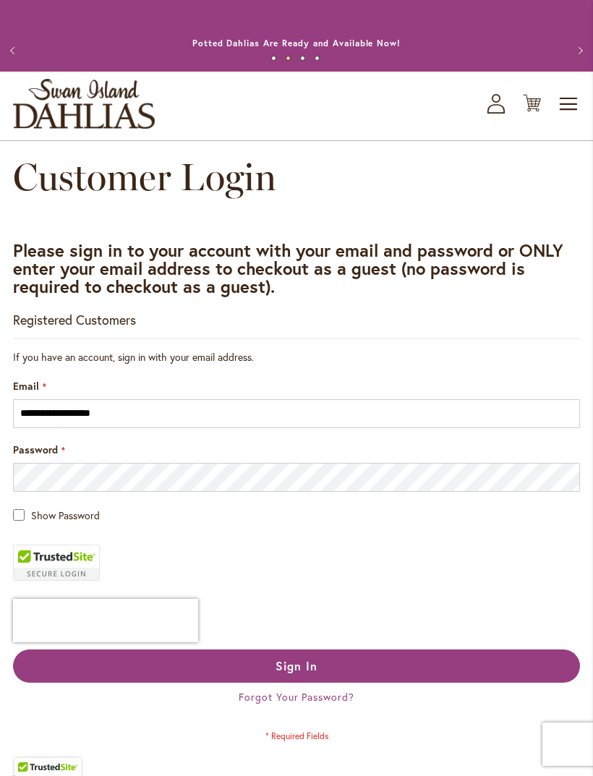
click at [357, 682] on button "Sign In" at bounding box center [296, 665] width 567 height 33
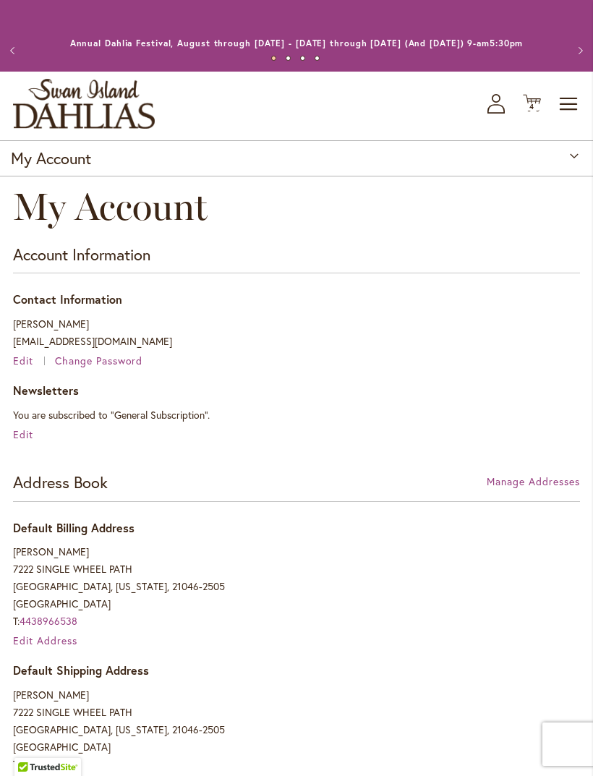
click at [534, 111] on span "4 4 items" at bounding box center [532, 106] width 14 height 7
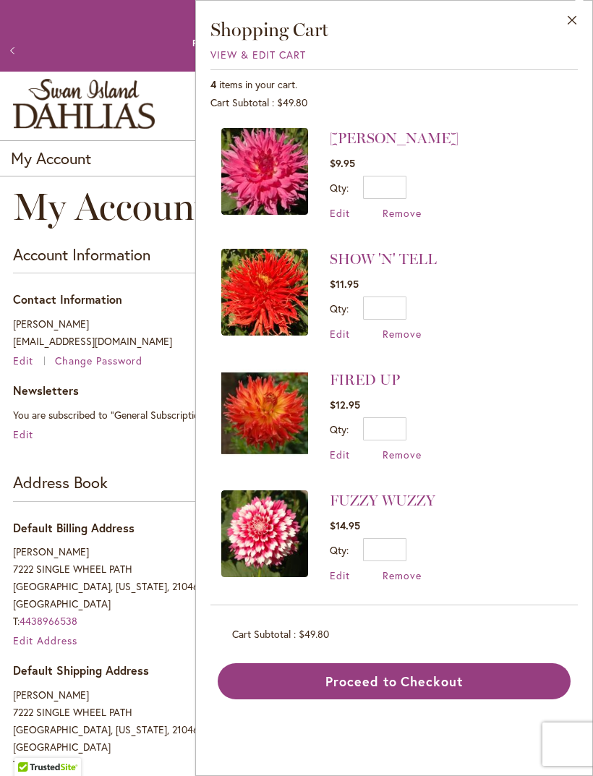
click at [472, 680] on button "Proceed to Checkout" at bounding box center [394, 681] width 353 height 36
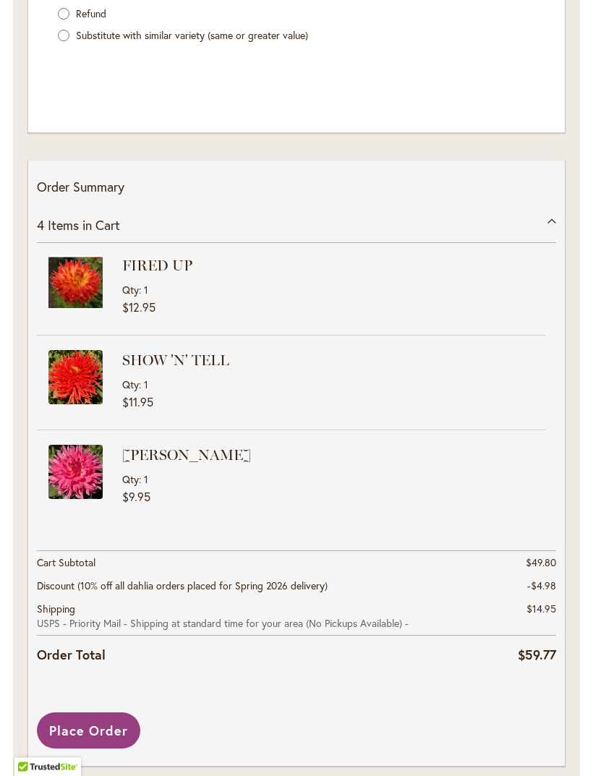
scroll to position [1854, 0]
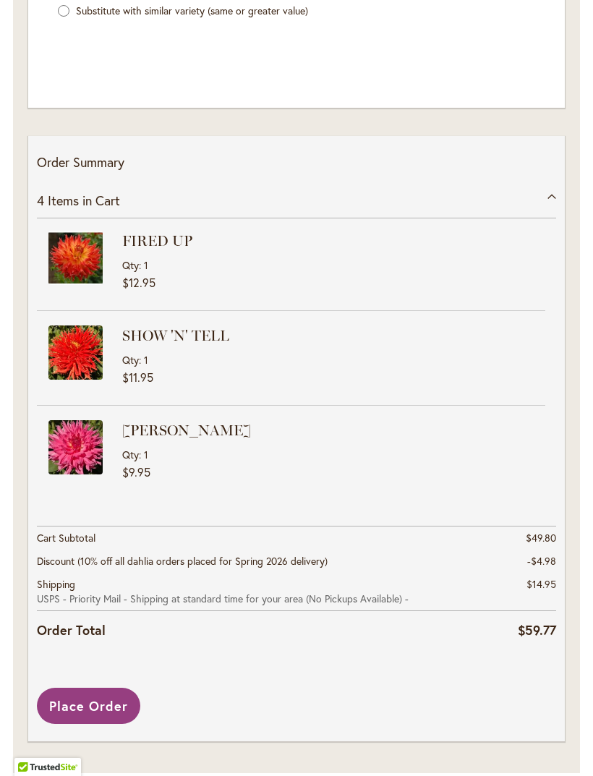
click at [72, 714] on span "Place Order" at bounding box center [88, 705] width 79 height 17
